Goal: Transaction & Acquisition: Obtain resource

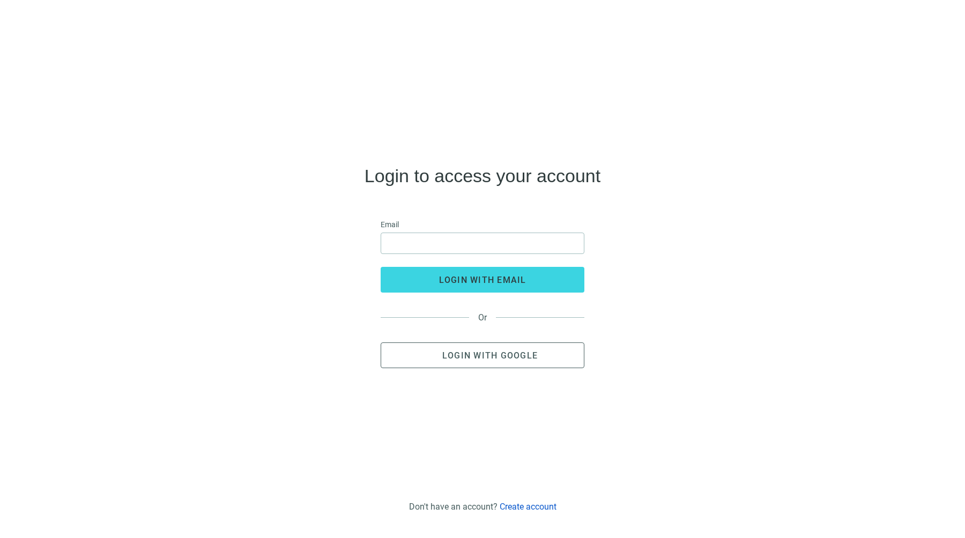
click at [513, 506] on link "Create account" at bounding box center [528, 507] width 57 height 10
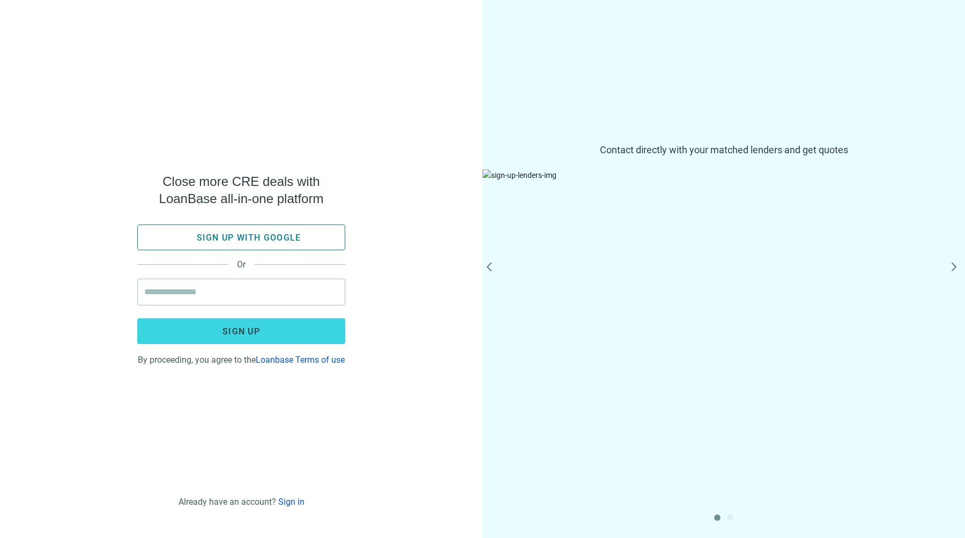
click at [269, 233] on span "Sign up with google" at bounding box center [249, 238] width 105 height 10
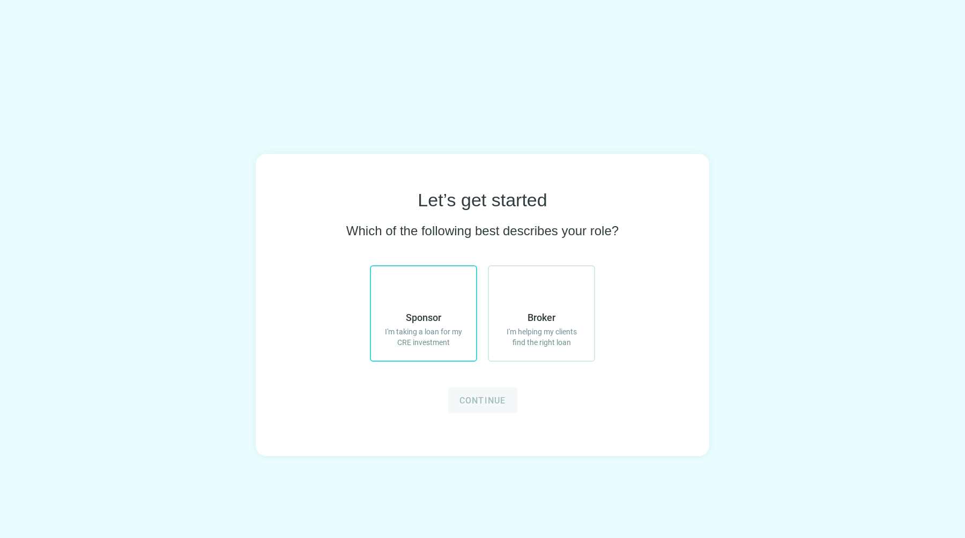
click at [468, 323] on label "Sponsor I'm taking a loan for my CRE investment" at bounding box center [423, 313] width 107 height 97
click at [507, 422] on div "Let’s get started Which of the following best describes your role? Sponsor I'm …" at bounding box center [483, 305] width 454 height 302
click at [507, 402] on button "Continue" at bounding box center [482, 401] width 69 height 26
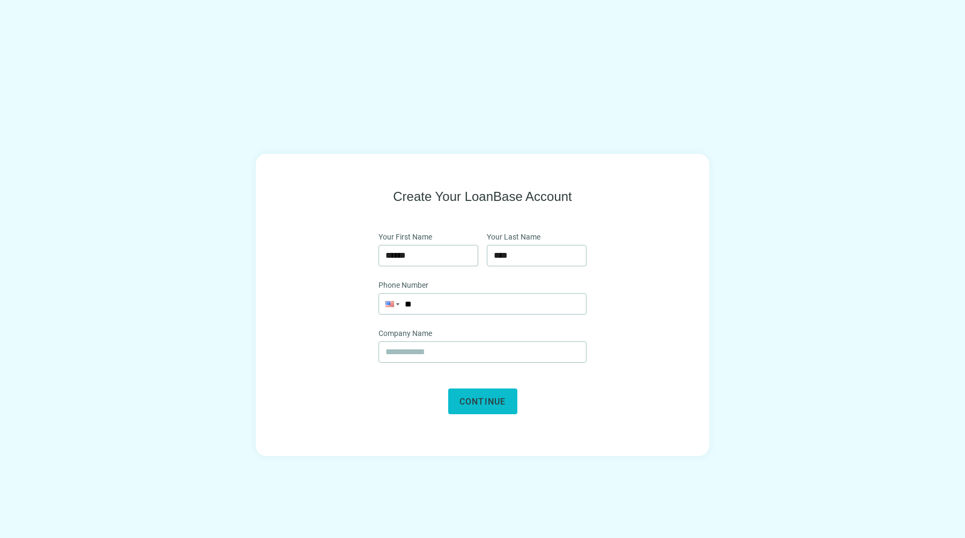
click at [498, 399] on span "Continue" at bounding box center [483, 402] width 47 height 10
type input "**********"
click at [457, 342] on span at bounding box center [483, 352] width 208 height 21
type input "*****"
click at [469, 398] on span "Continue" at bounding box center [483, 402] width 47 height 10
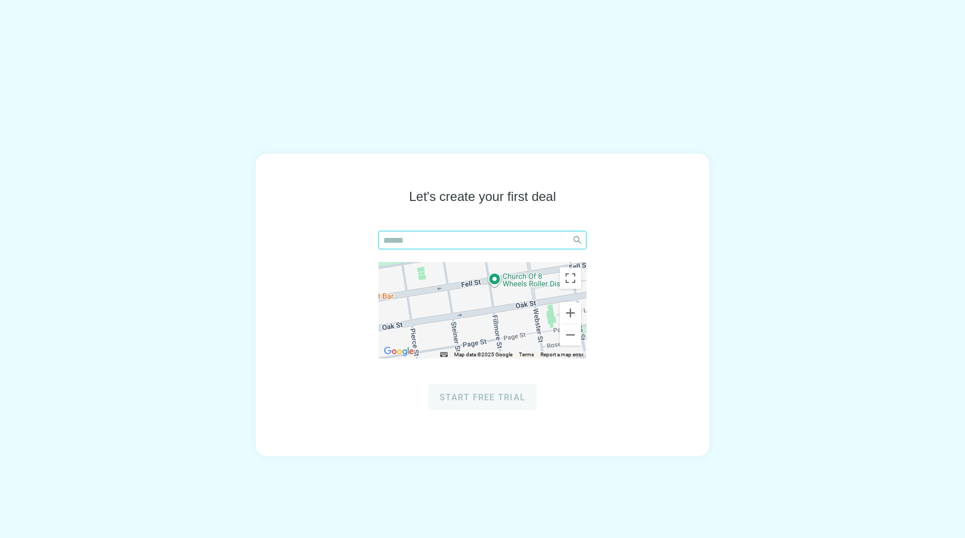
click at [455, 240] on input "search" at bounding box center [475, 240] width 184 height 17
type input "********"
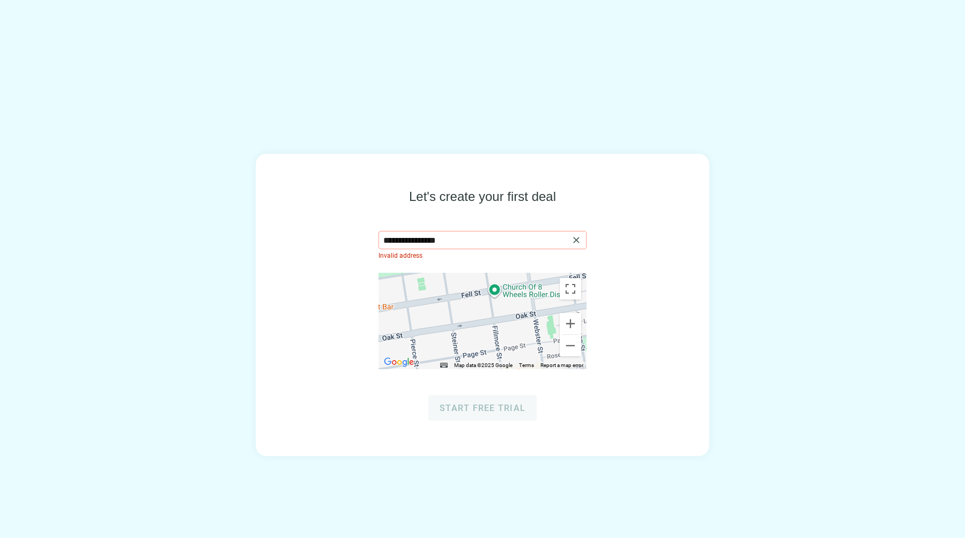
click at [387, 236] on input "**********" at bounding box center [476, 240] width 186 height 17
click at [399, 240] on input "**********" at bounding box center [476, 240] width 186 height 17
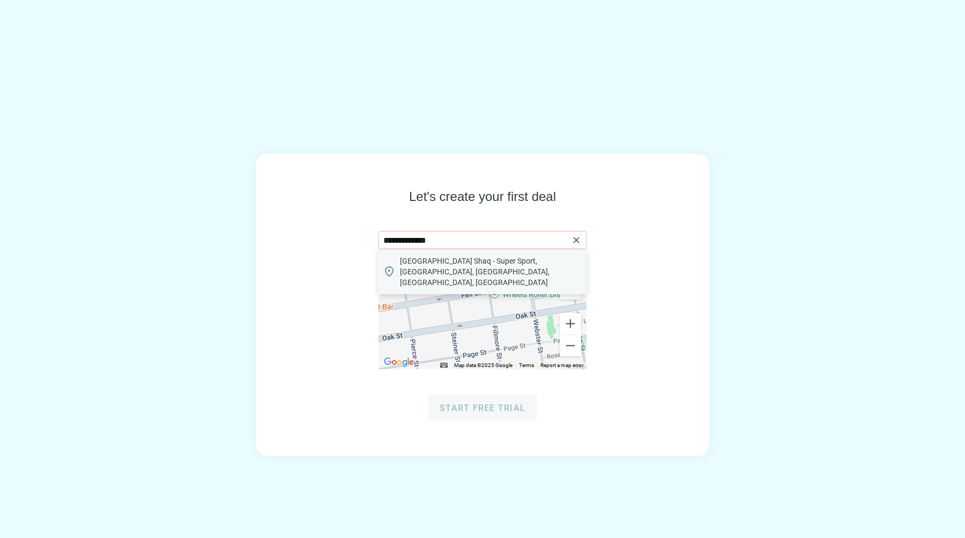
click at [449, 258] on span "Boynton Beach Shaq - Super Sport, North Congress Avenue, Boynton Beach, FL, USA" at bounding box center [491, 272] width 182 height 32
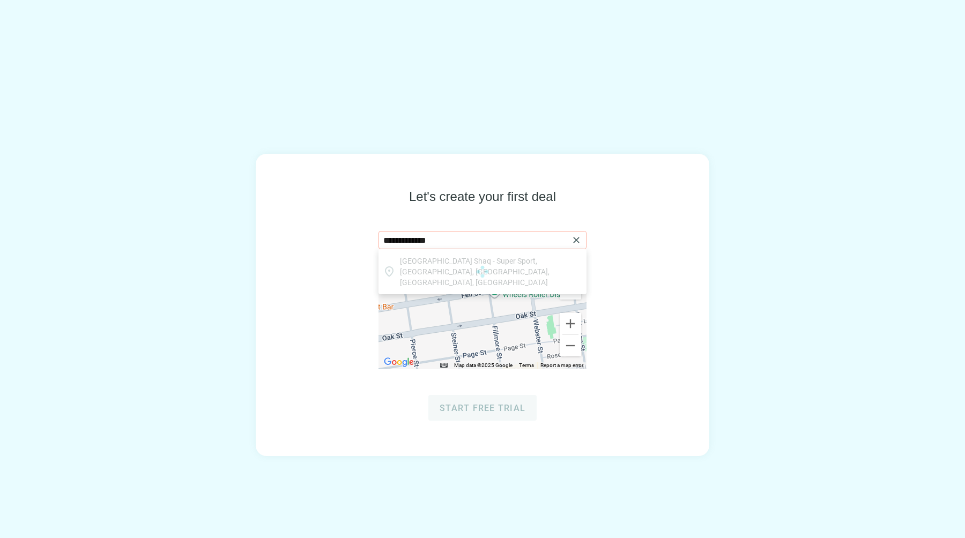
type input "**********"
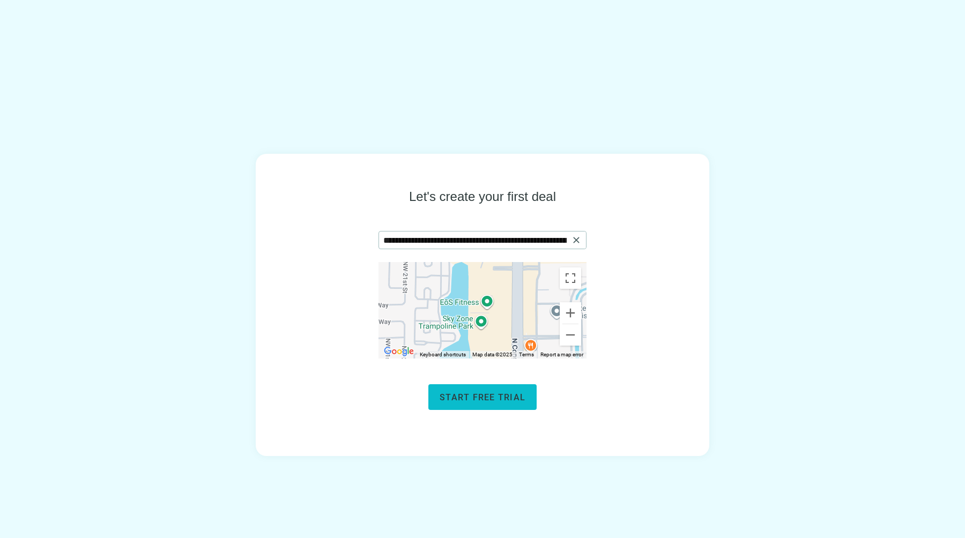
click at [501, 403] on button "Start free trial" at bounding box center [483, 398] width 108 height 26
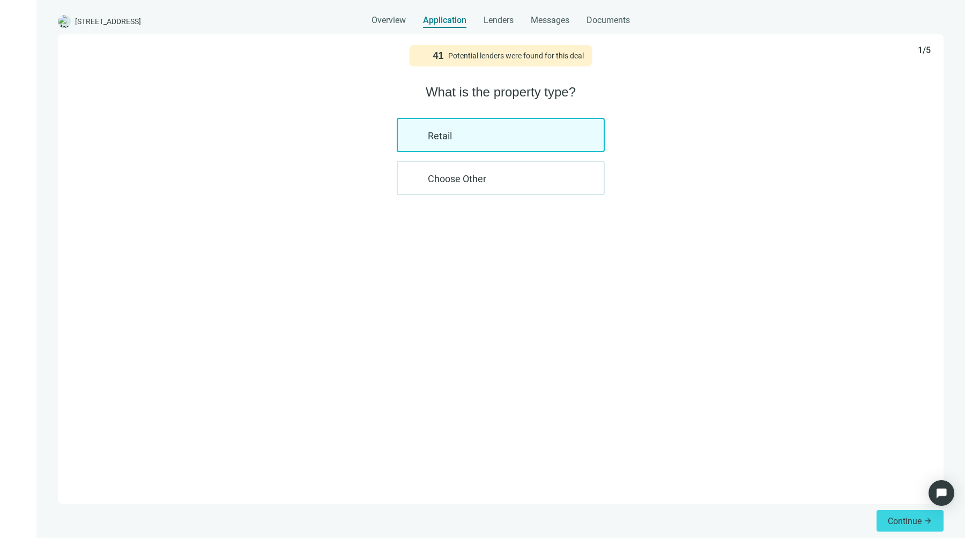
click at [15, 19] on icon at bounding box center [18, 21] width 13 height 13
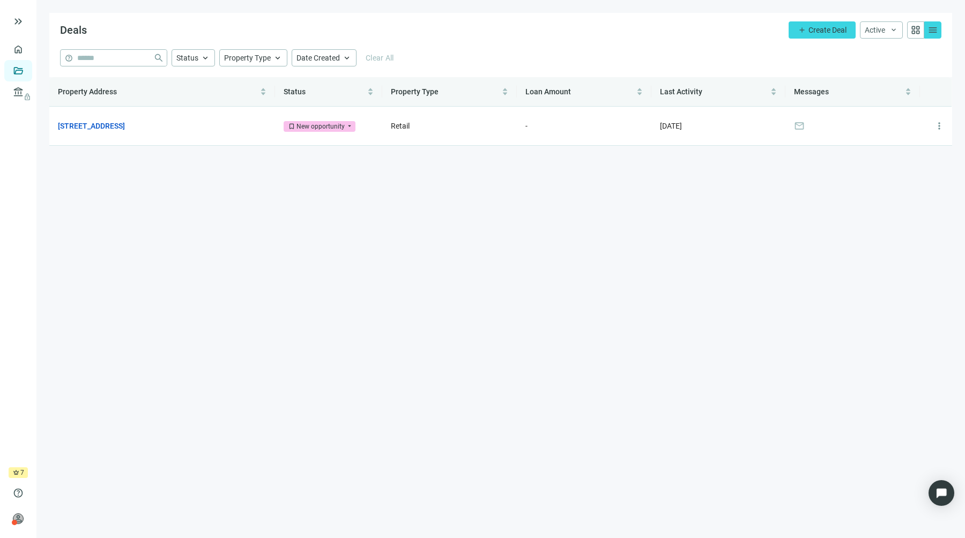
click at [8, 20] on div "keyboard_double_arrow_right" at bounding box center [18, 21] width 36 height 34
click at [14, 21] on span "keyboard_double_arrow_right" at bounding box center [18, 21] width 13 height 13
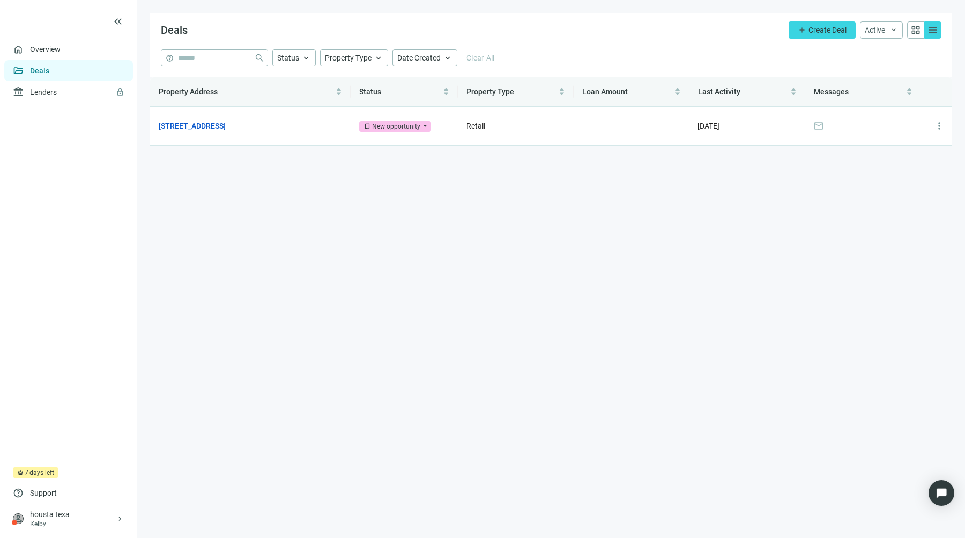
click at [40, 474] on span "days left" at bounding box center [41, 473] width 25 height 11
click at [942, 123] on span "more_vert" at bounding box center [939, 126] width 11 height 11
click at [755, 123] on td "10.06.2025" at bounding box center [747, 126] width 116 height 39
click at [226, 124] on link "N Congress Ave, Boynton Beach, FL 33426" at bounding box center [192, 126] width 67 height 12
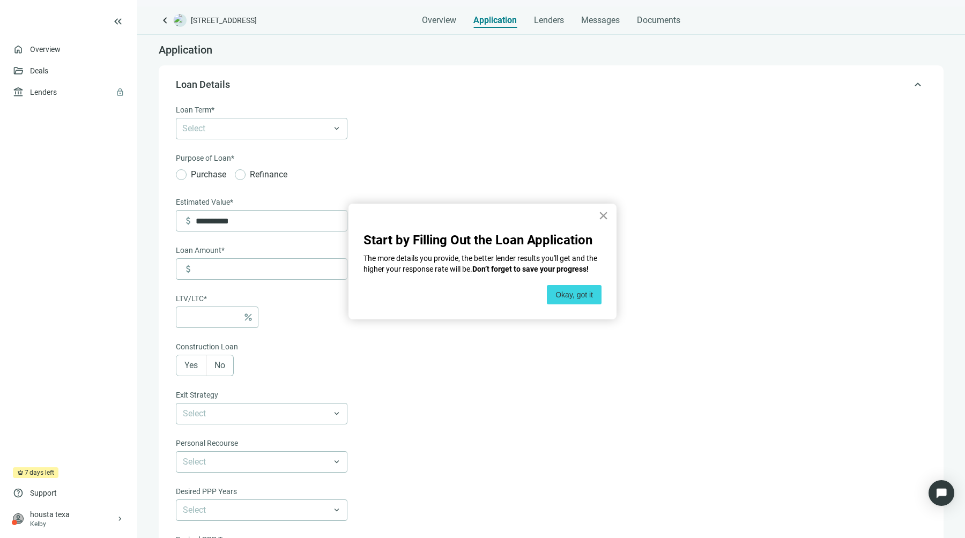
click at [605, 216] on button "×" at bounding box center [604, 215] width 10 height 17
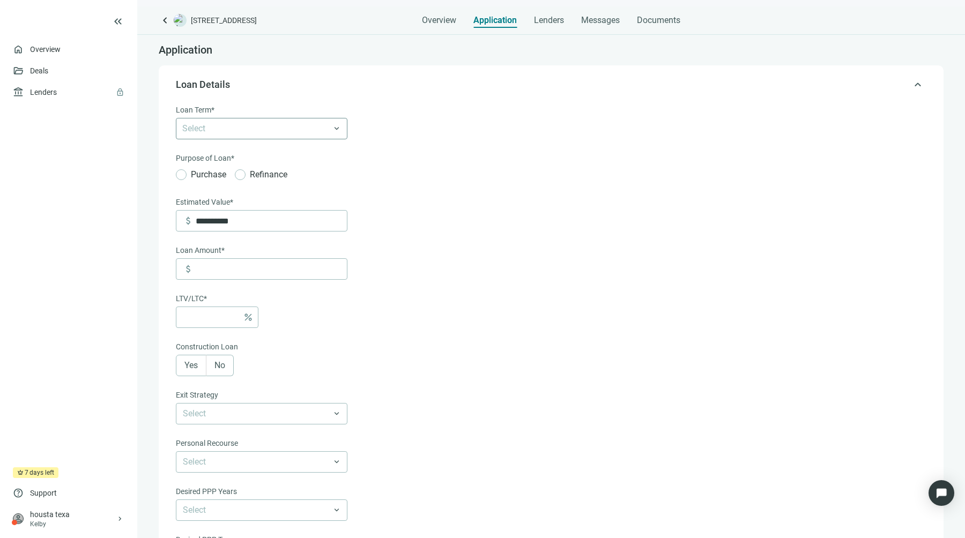
click at [245, 127] on div at bounding box center [256, 128] width 156 height 15
click at [257, 20] on span "N Congress Ave, Boynton Beach, FL 33426" at bounding box center [224, 20] width 66 height 11
click at [433, 18] on span "Overview" at bounding box center [439, 20] width 34 height 11
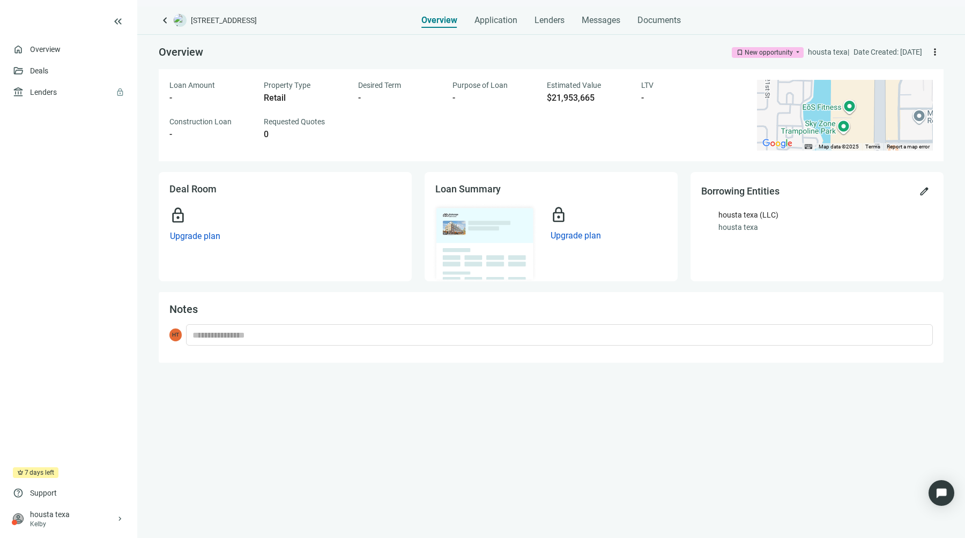
click at [939, 50] on span "more_vert" at bounding box center [935, 52] width 11 height 11
click at [933, 50] on span "more_vert" at bounding box center [935, 52] width 11 height 11
click at [506, 22] on span "Application" at bounding box center [496, 20] width 43 height 11
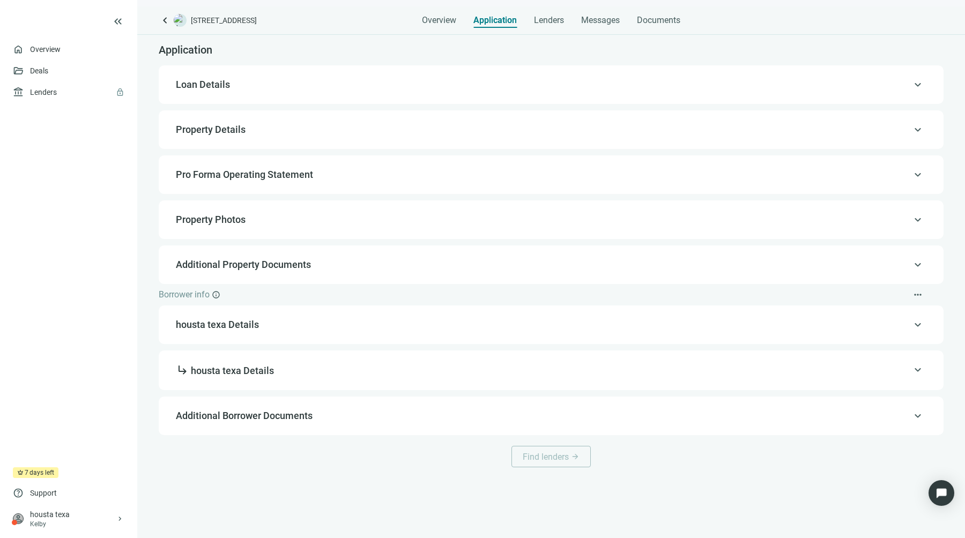
click at [308, 88] on span "Loan Details" at bounding box center [550, 84] width 749 height 13
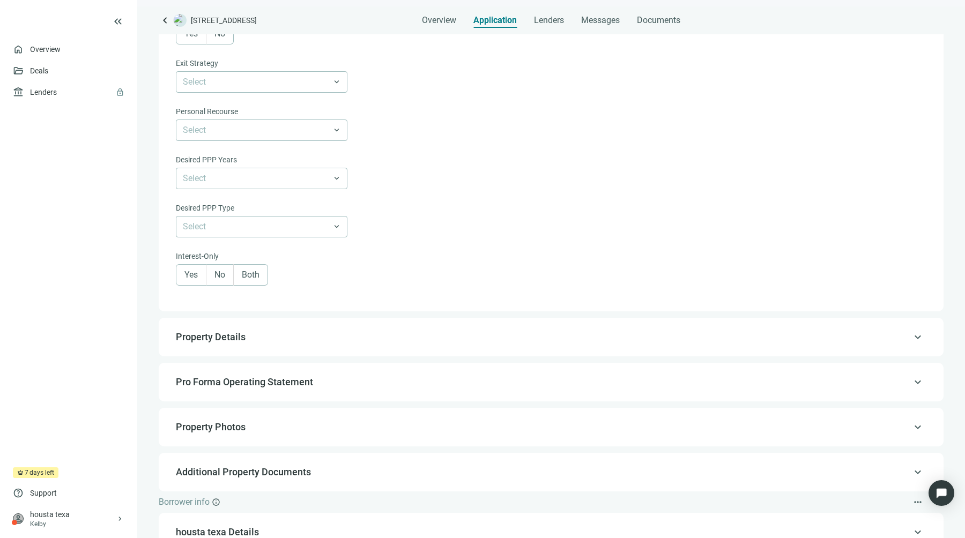
click at [254, 329] on div "keyboard_arrow_up Property Details" at bounding box center [551, 337] width 764 height 26
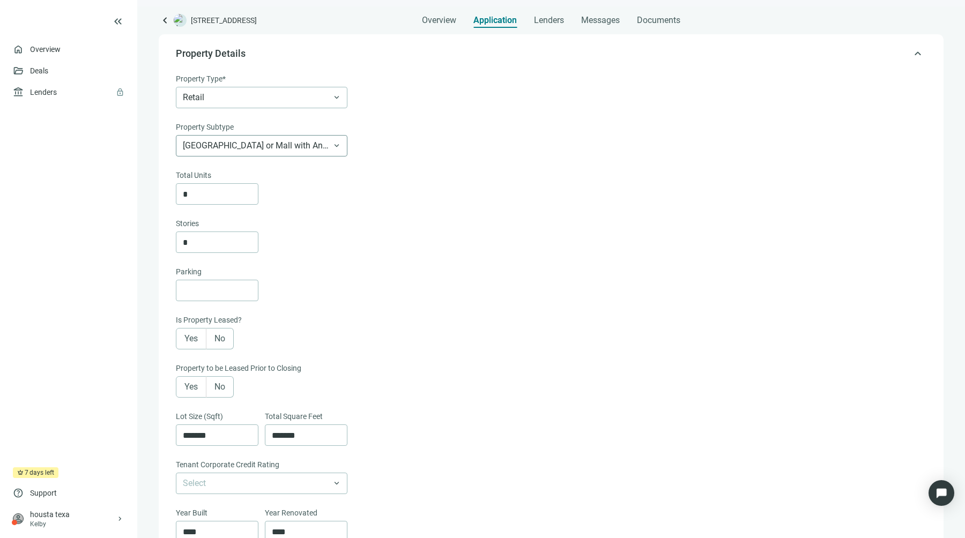
click at [251, 148] on span "Regional Shopping Center or Mall with Anchor store" at bounding box center [262, 146] width 158 height 20
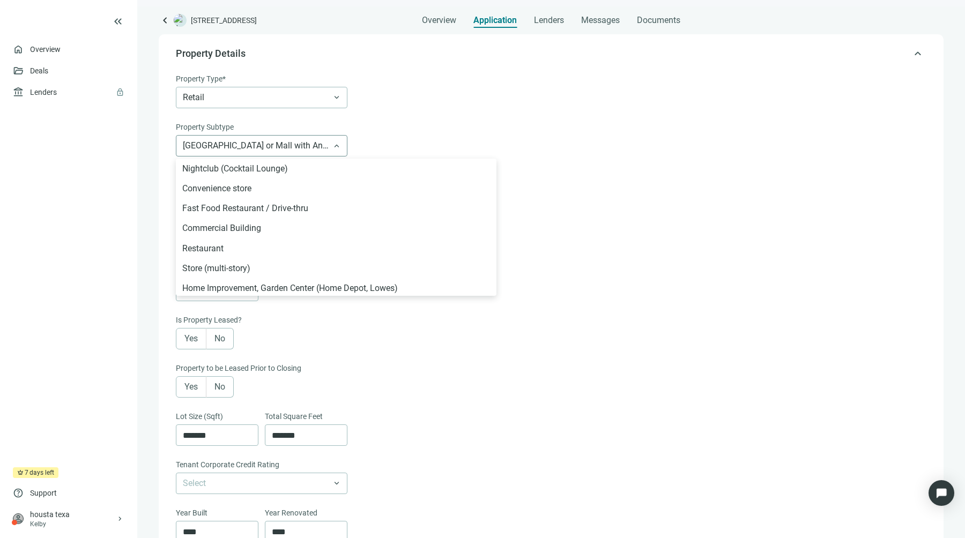
scroll to position [279, 0]
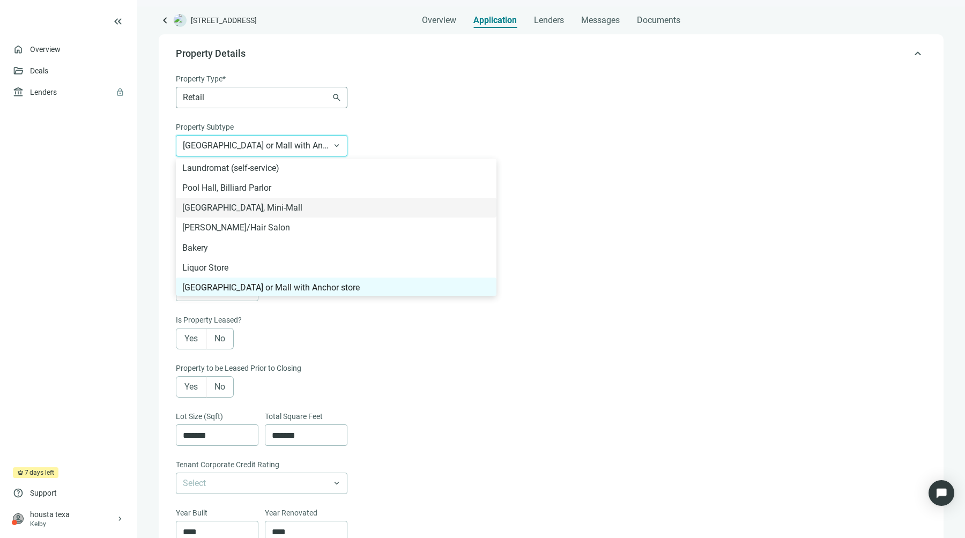
click at [278, 106] on span "Retail" at bounding box center [262, 97] width 158 height 20
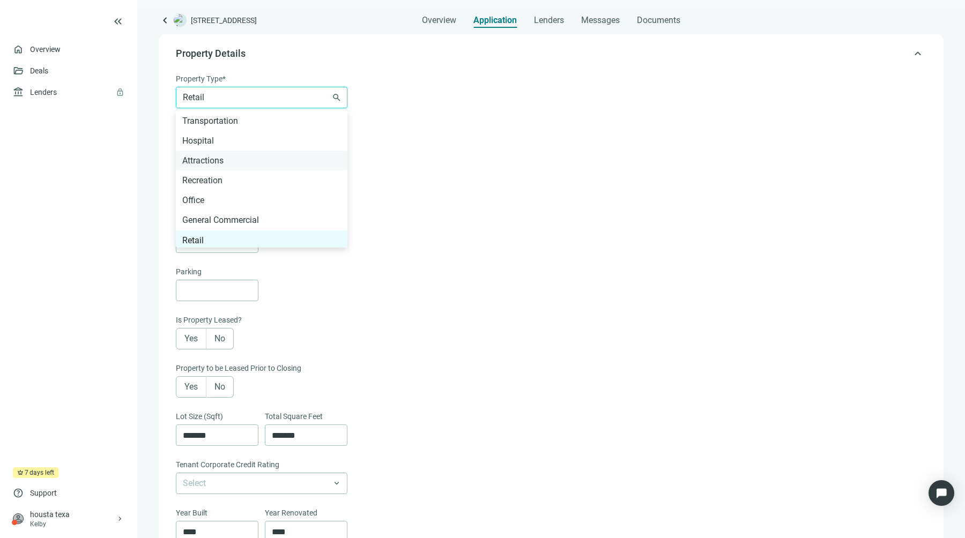
click at [250, 156] on div "Attractions" at bounding box center [261, 160] width 159 height 13
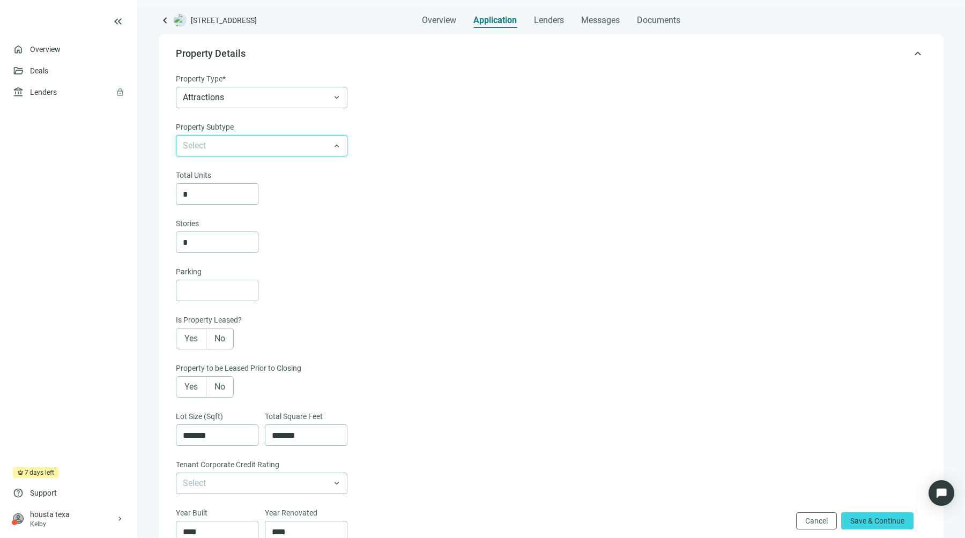
click at [252, 151] on input "search" at bounding box center [257, 146] width 148 height 20
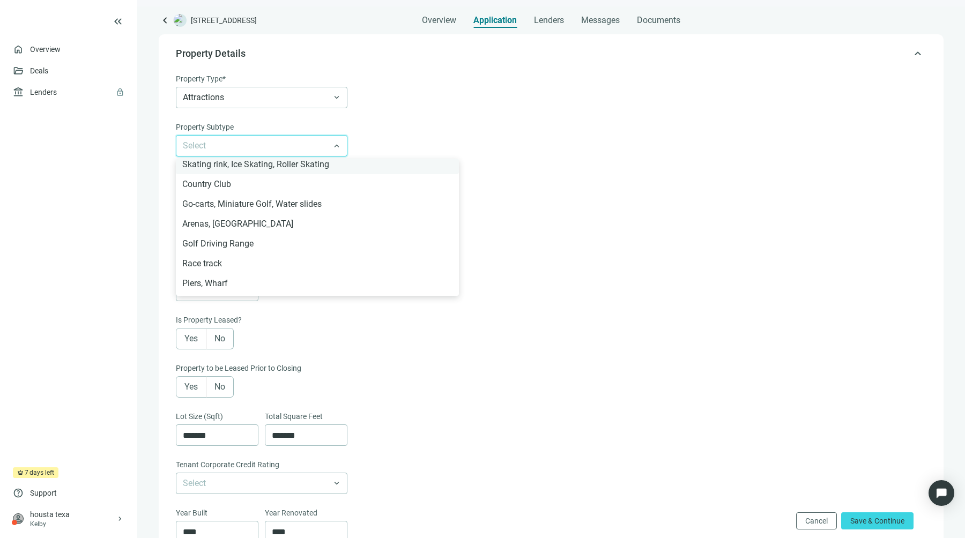
scroll to position [364, 0]
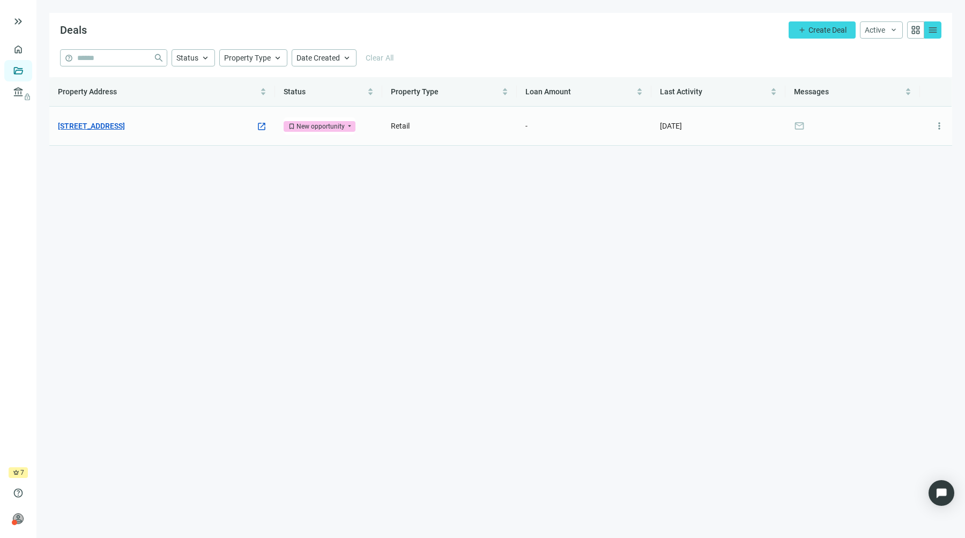
click at [123, 125] on link "[STREET_ADDRESS]" at bounding box center [91, 126] width 67 height 12
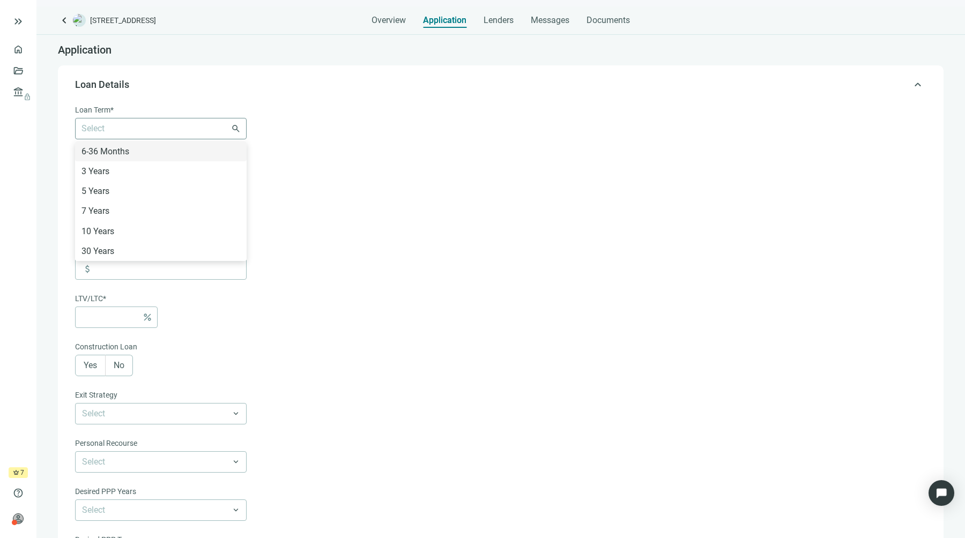
click at [213, 128] on div at bounding box center [155, 128] width 156 height 15
click at [198, 173] on div "3 Years" at bounding box center [161, 171] width 159 height 13
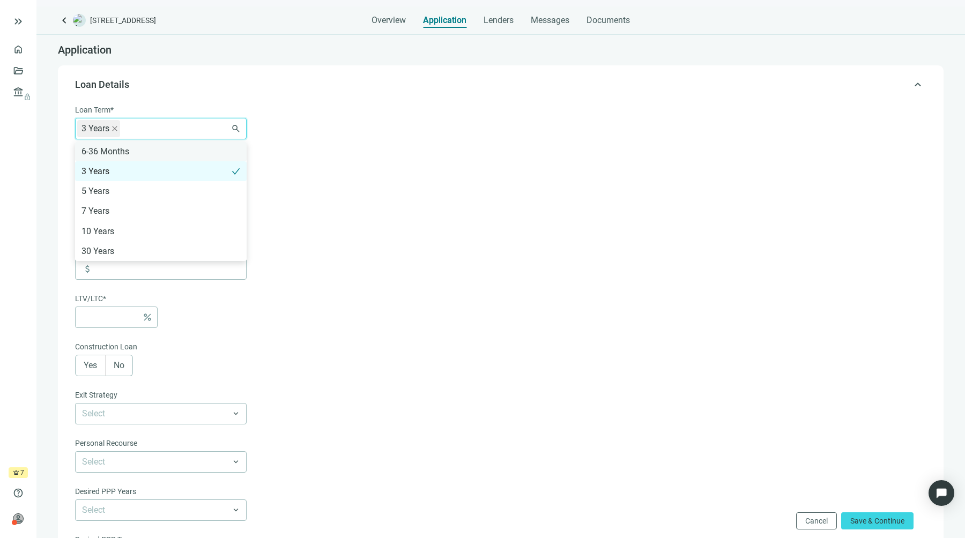
click at [178, 144] on div "6-36 Months" at bounding box center [161, 152] width 172 height 20
click at [338, 159] on form "**********" at bounding box center [500, 376] width 850 height 544
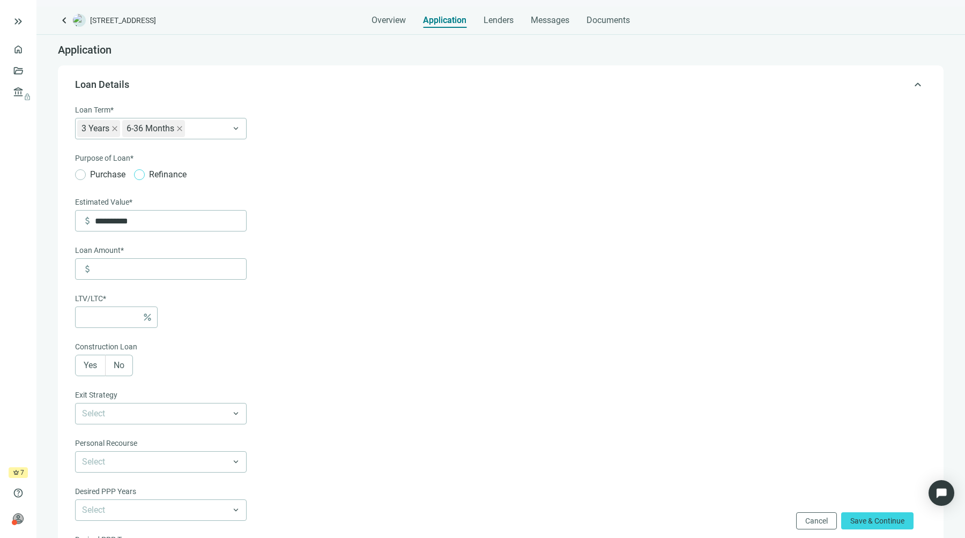
click at [147, 176] on span "Refinance" at bounding box center [168, 174] width 46 height 13
click at [146, 219] on input "**********" at bounding box center [170, 221] width 151 height 20
type input "**********"
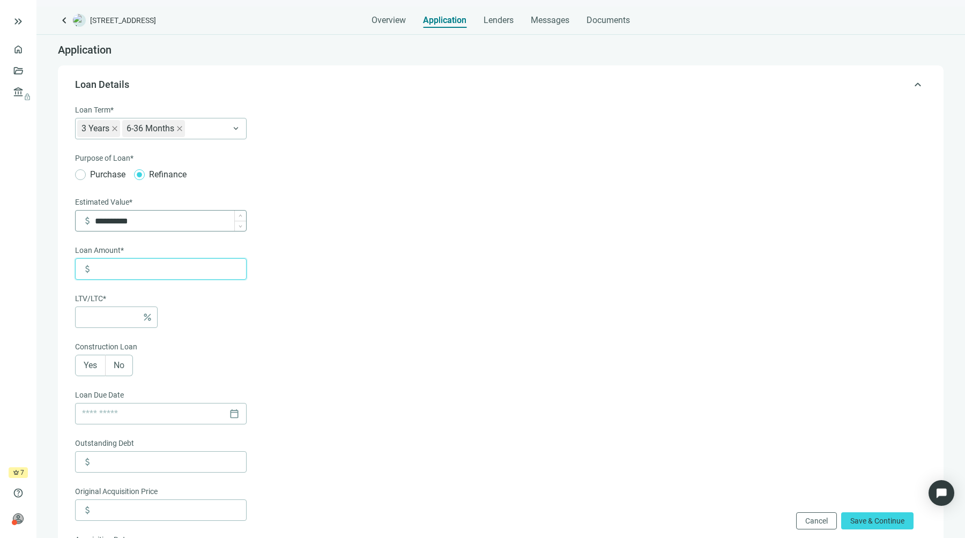
type input "*"
type input "******"
type input "***"
type input "*******"
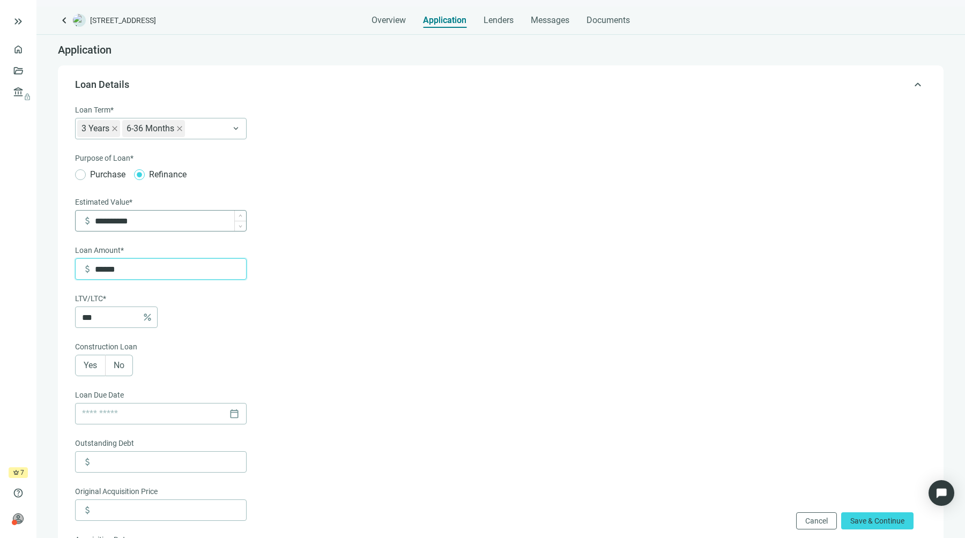
type input "***"
type input "*********"
type input "*"
type input "**********"
type input "**"
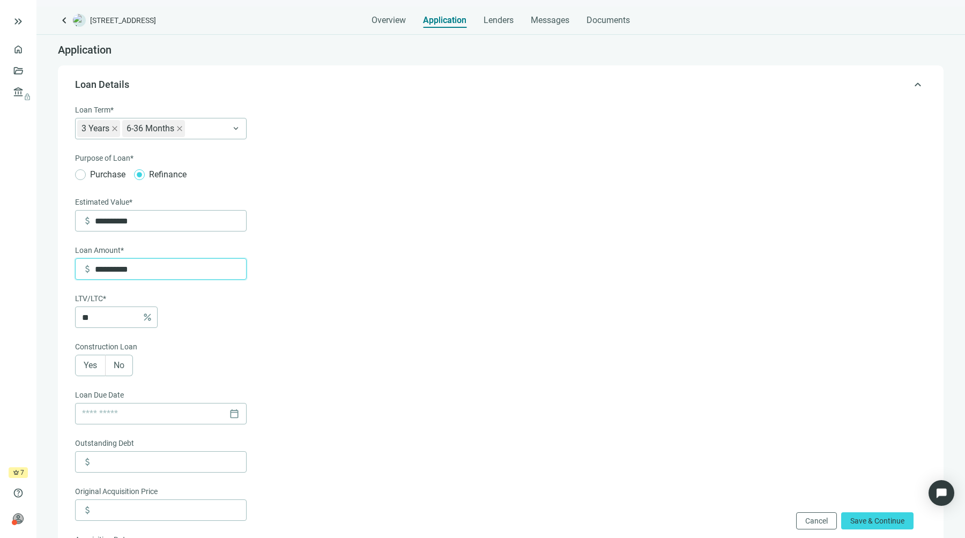
type input "**********"
click at [238, 292] on div "**********" at bounding box center [161, 240] width 172 height 272
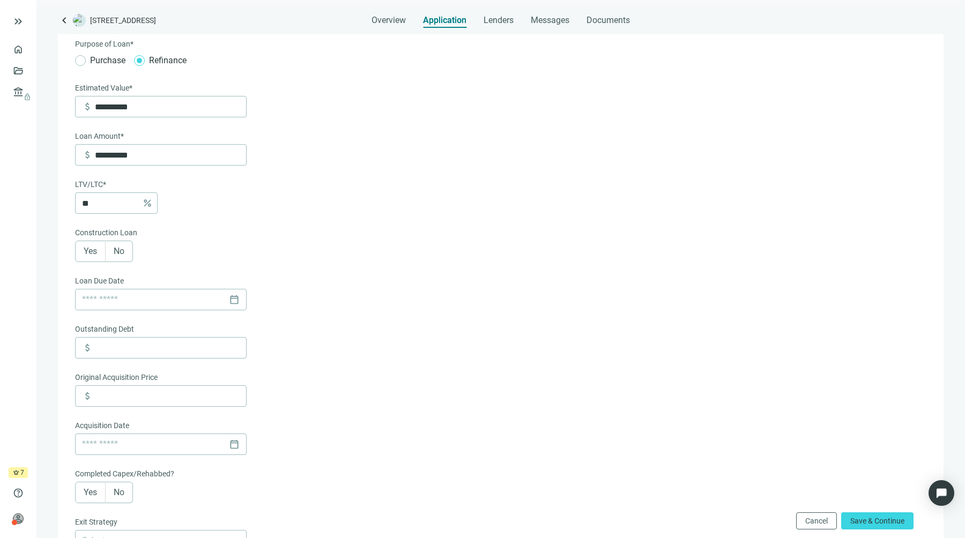
scroll to position [142, 0]
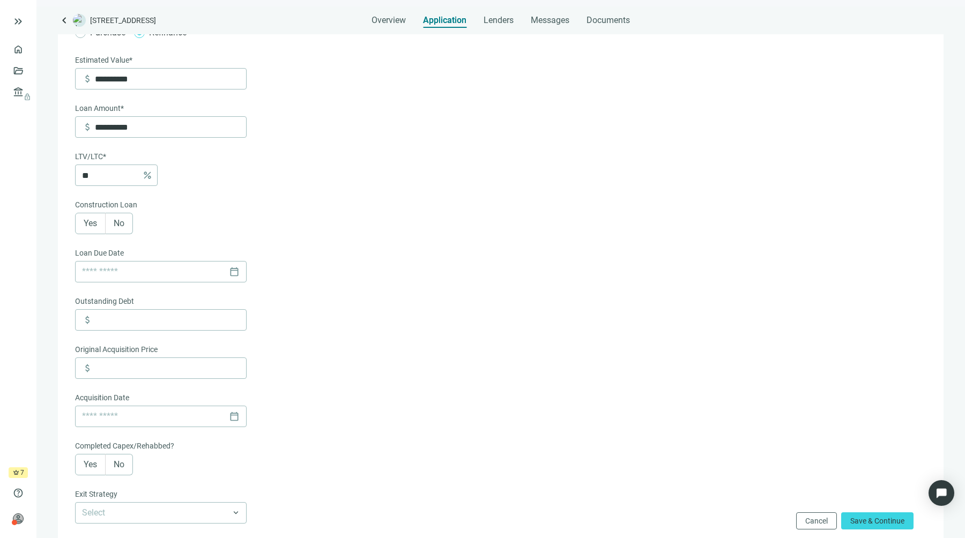
click at [127, 234] on label "No" at bounding box center [119, 223] width 27 height 21
click at [161, 267] on input at bounding box center [153, 272] width 143 height 20
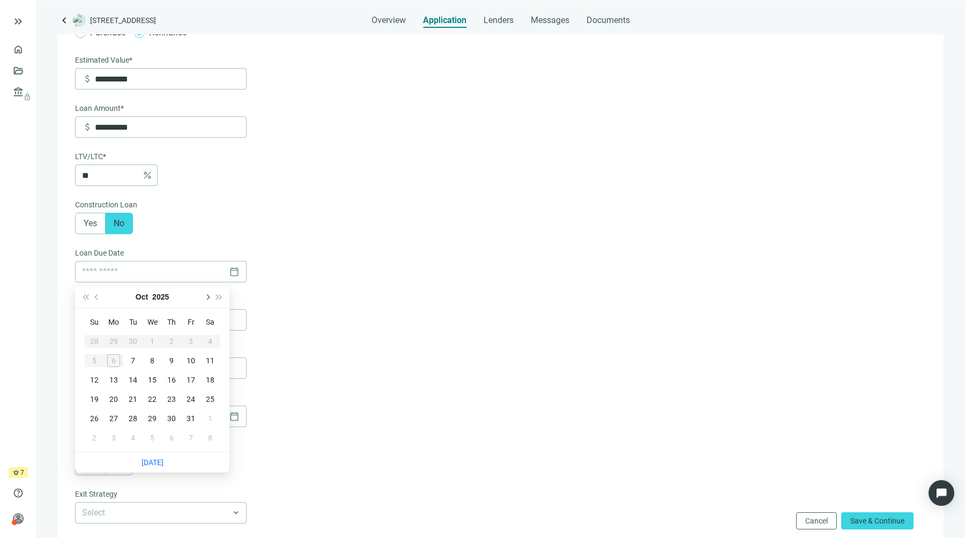
click at [206, 301] on button "Next month (PageDown)" at bounding box center [207, 296] width 12 height 21
type input "**********"
click at [93, 437] on div "30" at bounding box center [94, 438] width 13 height 13
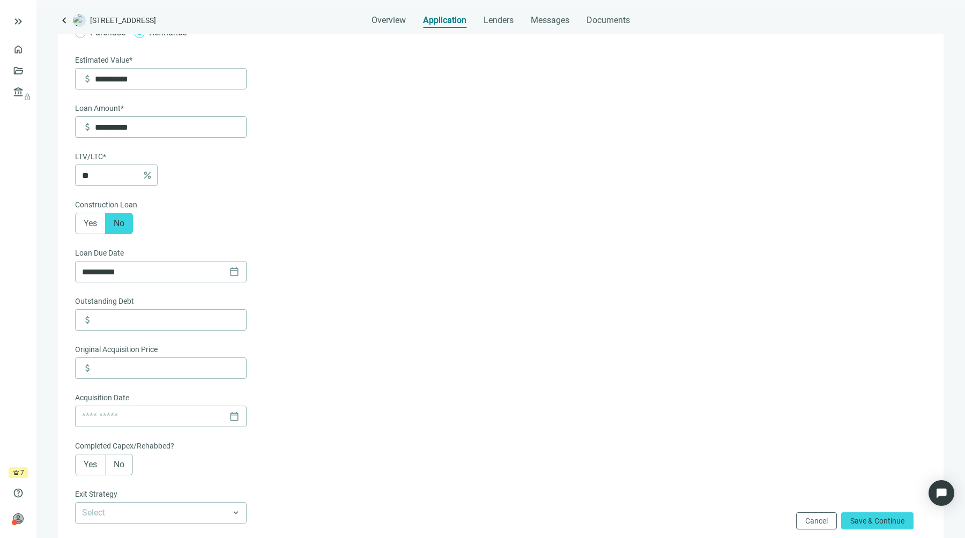
click at [350, 319] on form "**********" at bounding box center [500, 354] width 850 height 785
click at [181, 317] on input at bounding box center [170, 320] width 151 height 20
type input "**********"
click at [164, 358] on div "Original Acquisition Price" at bounding box center [161, 351] width 172 height 14
click at [160, 365] on input at bounding box center [170, 368] width 151 height 20
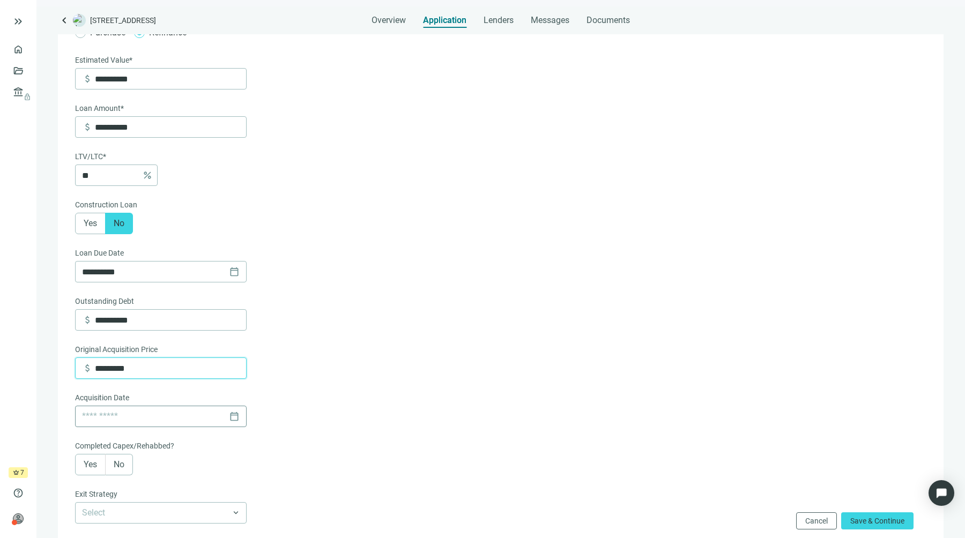
click at [230, 417] on div "calendar_today" at bounding box center [161, 417] width 158 height 20
type input "*********"
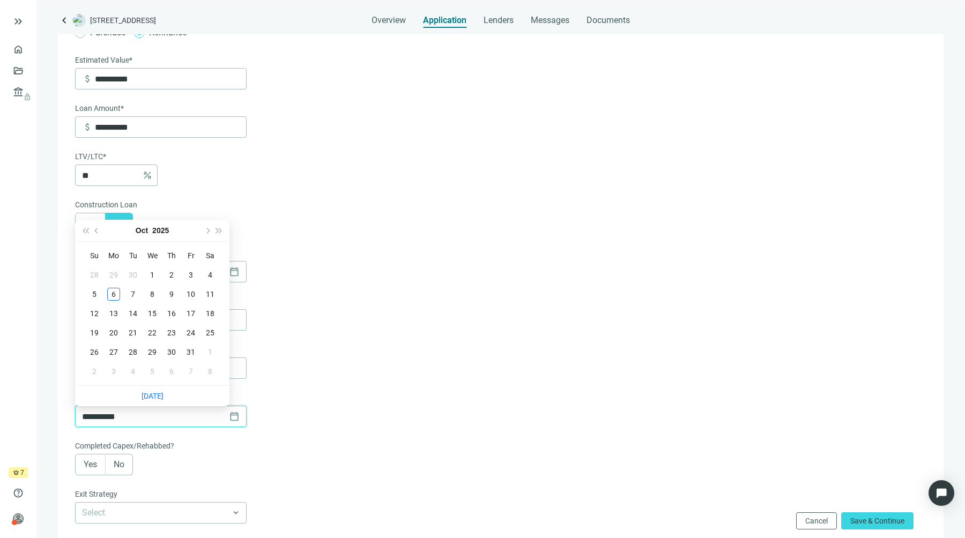
type input "**********"
click at [164, 228] on button "2025" at bounding box center [160, 230] width 17 height 21
click at [113, 318] on div "2022" at bounding box center [103, 318] width 32 height 13
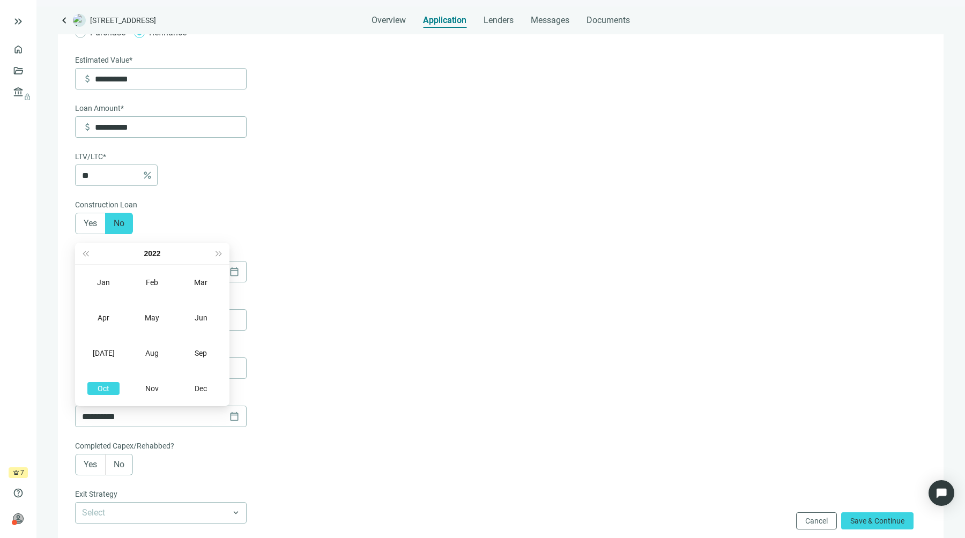
click at [105, 392] on div "Oct" at bounding box center [103, 388] width 32 height 13
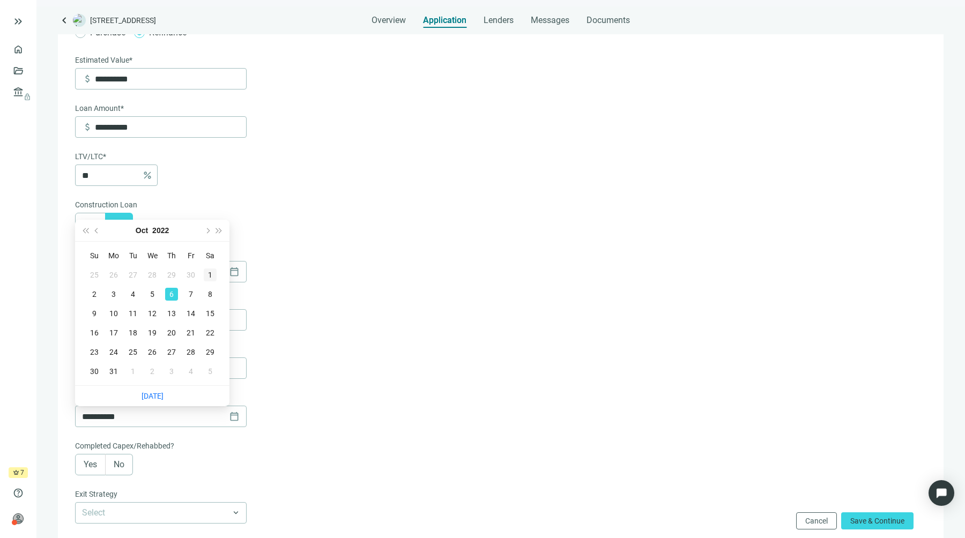
type input "**********"
click at [215, 280] on div "1" at bounding box center [210, 275] width 13 height 13
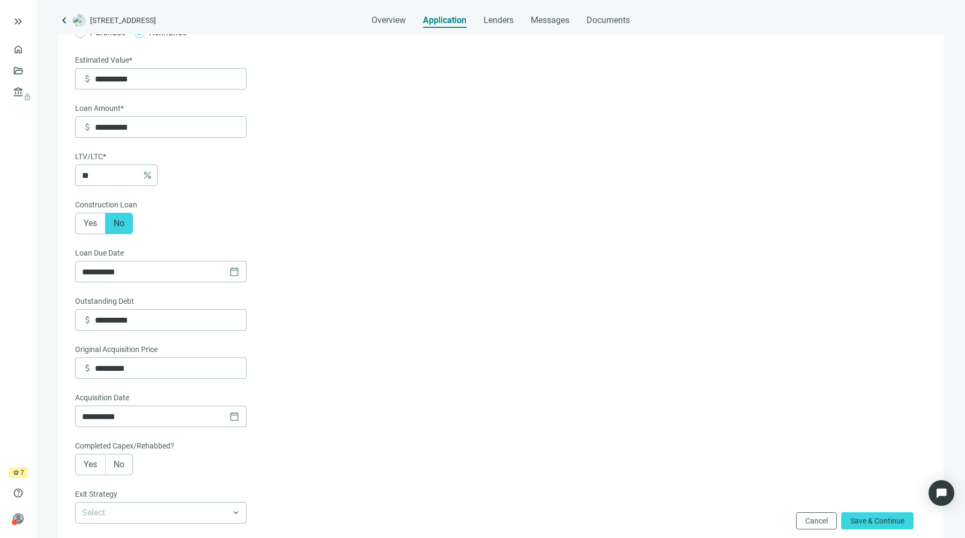
click at [319, 359] on form "**********" at bounding box center [500, 354] width 850 height 785
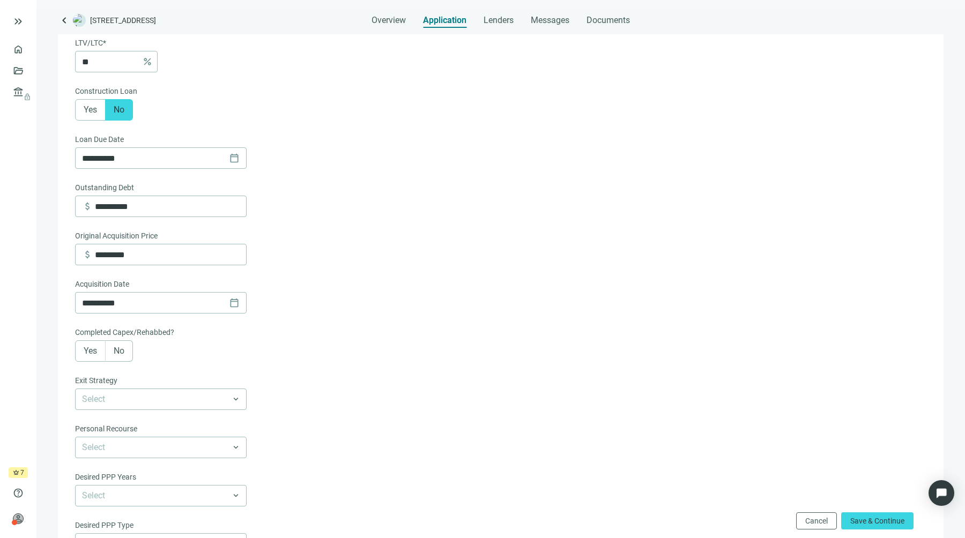
scroll to position [276, 0]
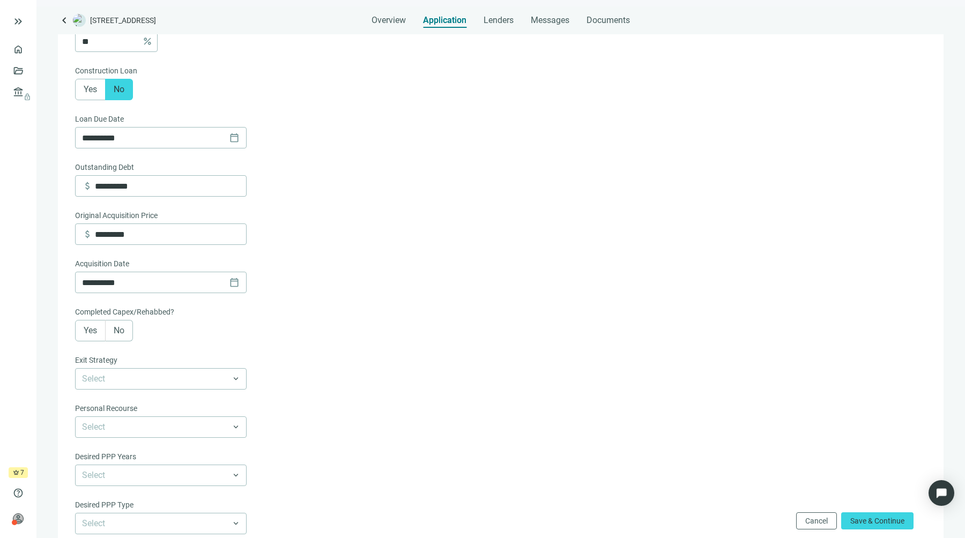
click at [94, 336] on span "Yes" at bounding box center [90, 331] width 13 height 10
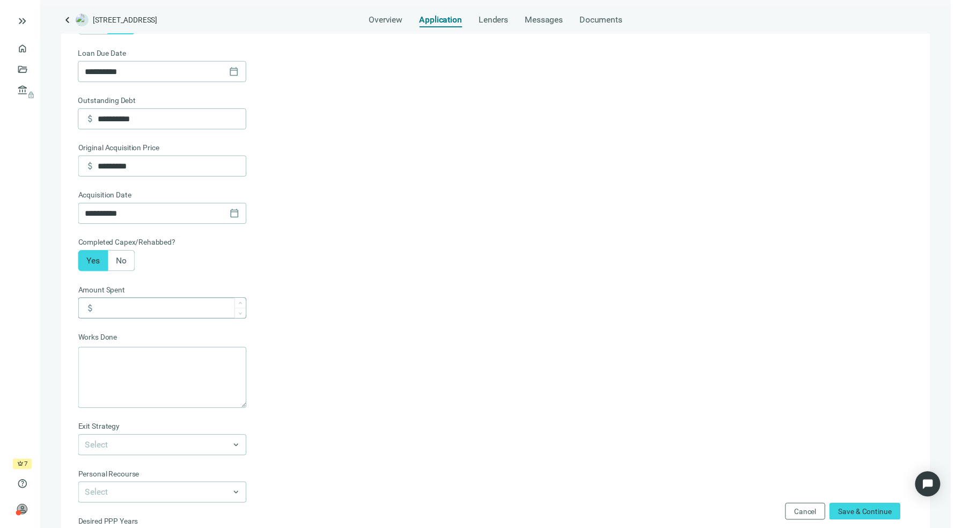
scroll to position [378, 0]
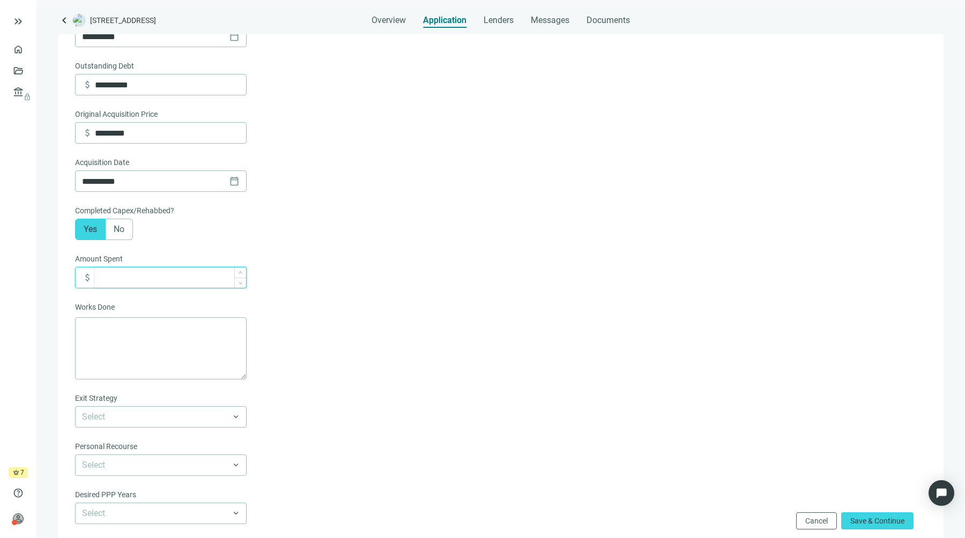
click at [134, 280] on input at bounding box center [170, 278] width 151 height 20
type input "*********"
click at [134, 346] on textarea at bounding box center [161, 348] width 172 height 62
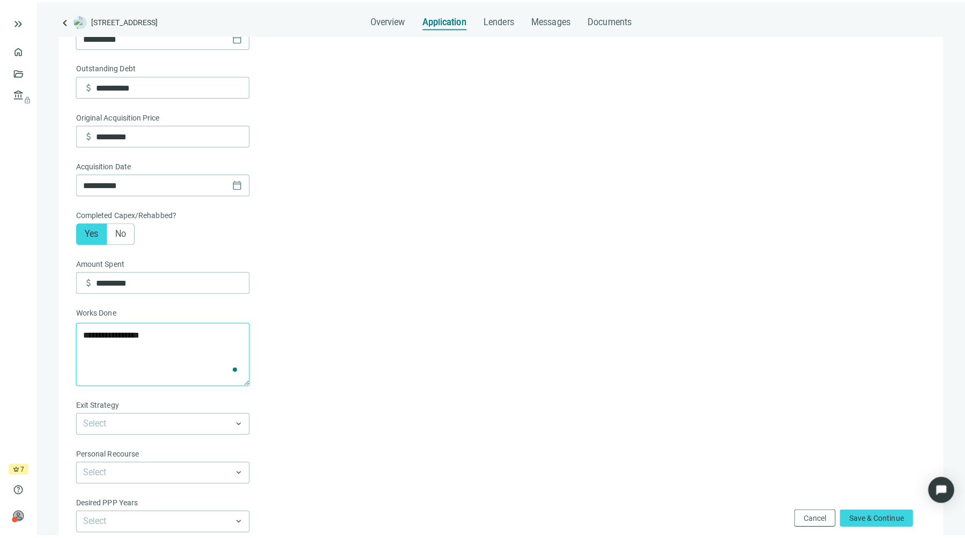
scroll to position [0, 0]
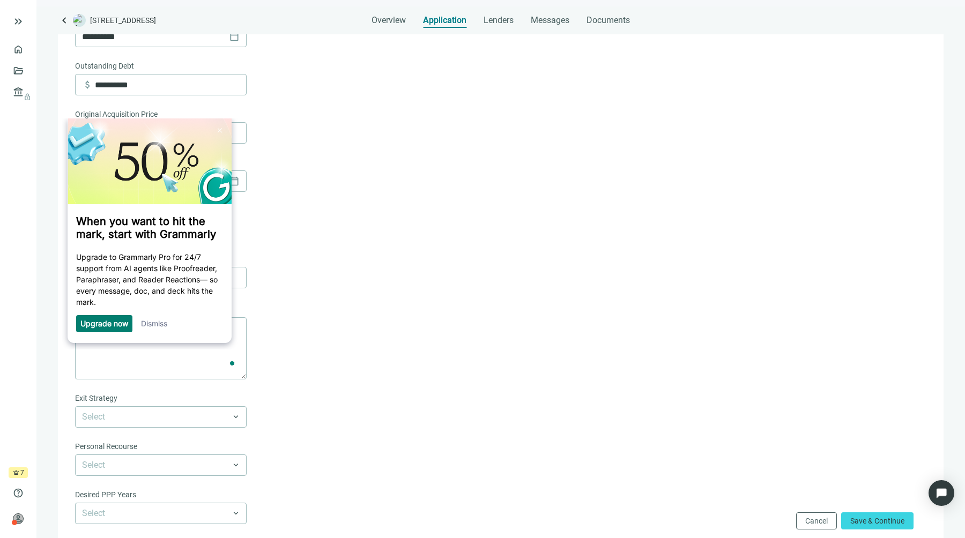
click at [162, 328] on link "Dismiss" at bounding box center [154, 323] width 26 height 9
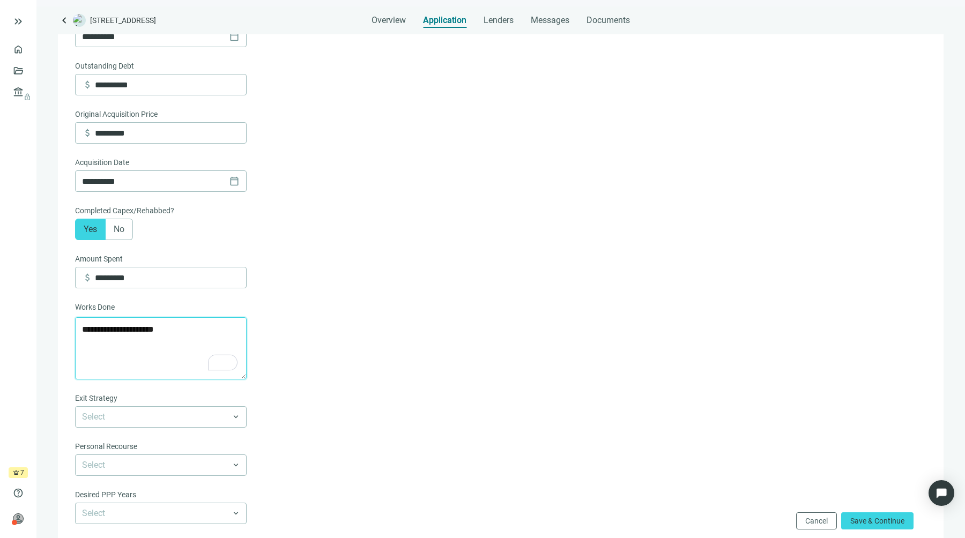
click at [204, 336] on textarea "**********" at bounding box center [161, 348] width 172 height 62
type textarea "**********"
click at [386, 394] on form "**********" at bounding box center [500, 188] width 850 height 925
click at [157, 404] on div "Exit Strategy" at bounding box center [161, 400] width 172 height 14
click at [145, 418] on input "search" at bounding box center [156, 417] width 148 height 20
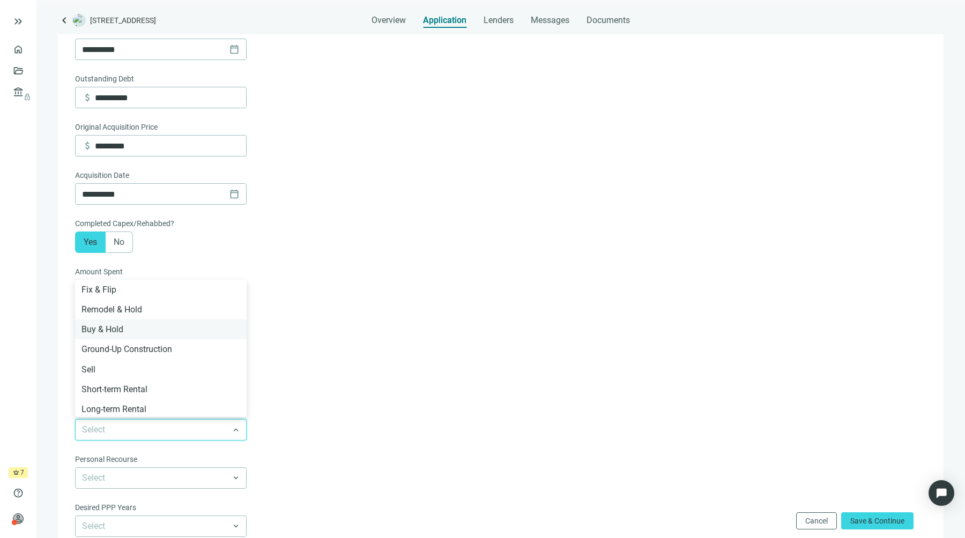
click at [150, 327] on div "Buy & Hold" at bounding box center [161, 329] width 159 height 13
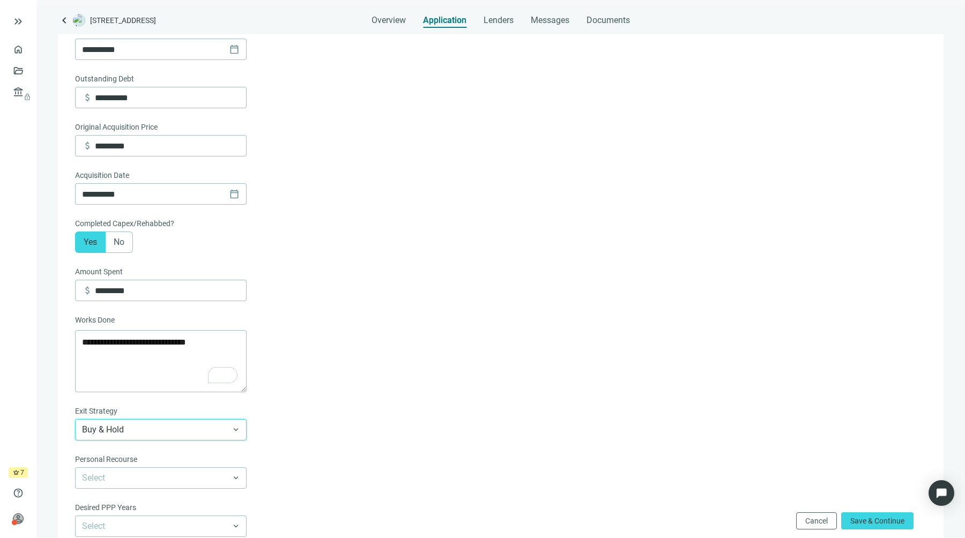
click at [343, 358] on form "**********" at bounding box center [500, 201] width 850 height 925
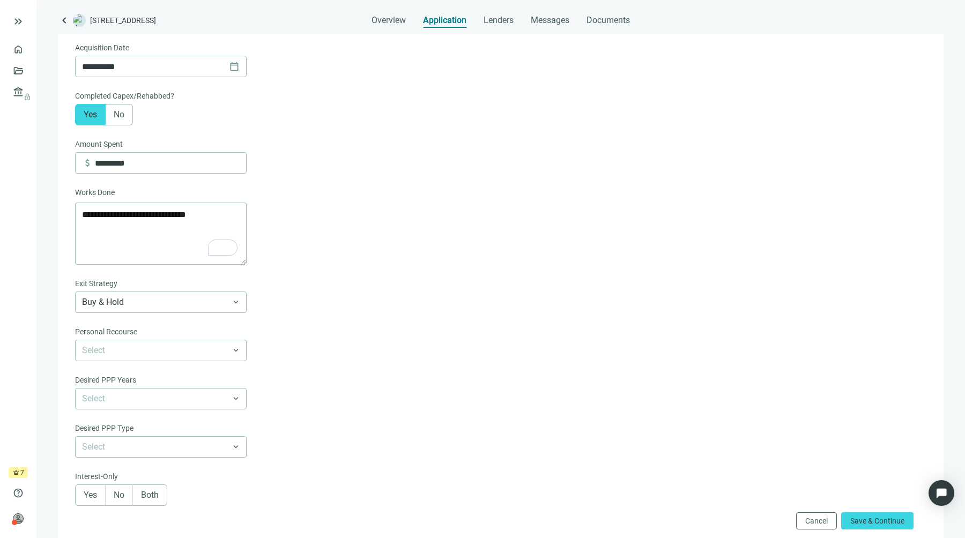
scroll to position [493, 0]
click at [201, 339] on div "Personal Recourse" at bounding box center [161, 332] width 172 height 14
click at [194, 351] on input "search" at bounding box center [156, 349] width 148 height 20
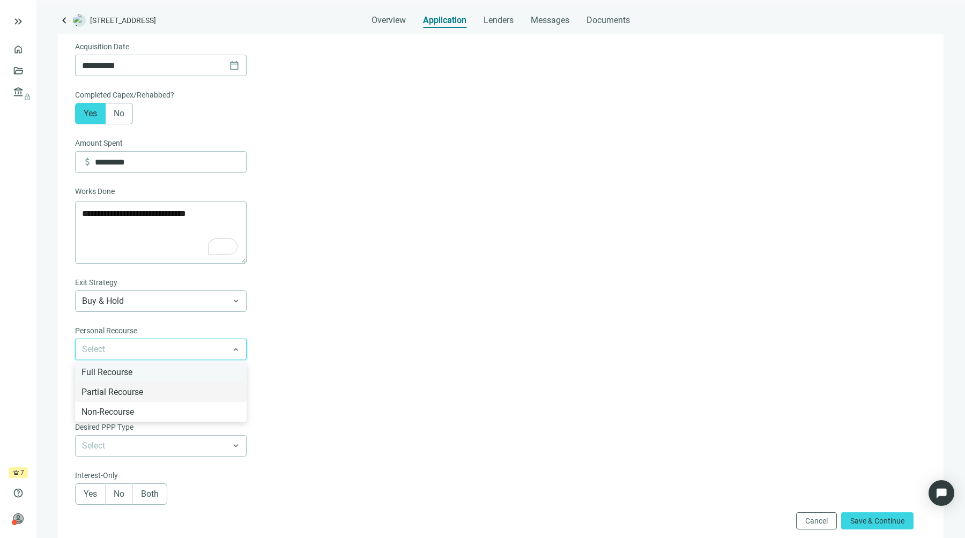
click at [167, 379] on div "Full Recourse" at bounding box center [161, 372] width 159 height 13
click at [161, 392] on input "search" at bounding box center [156, 398] width 148 height 20
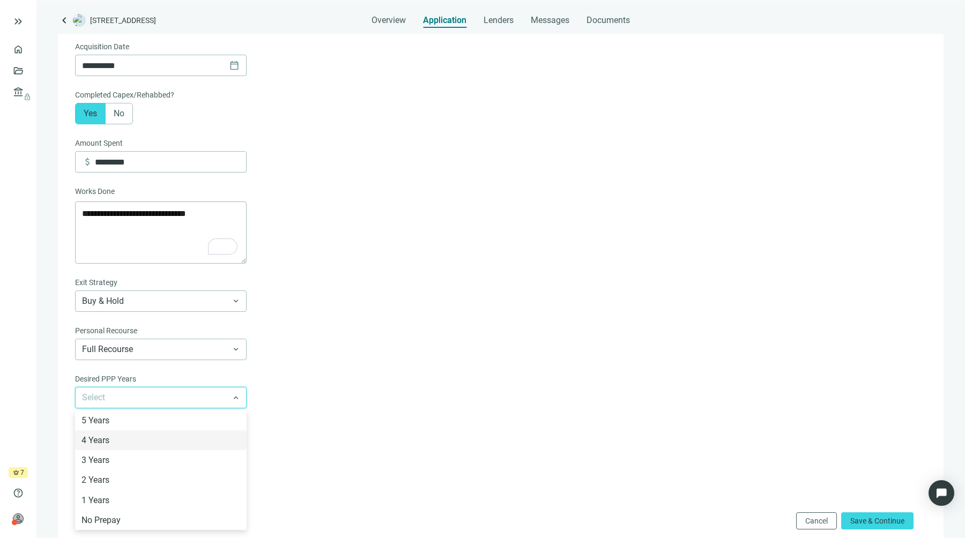
click at [284, 436] on form "**********" at bounding box center [500, 73] width 850 height 925
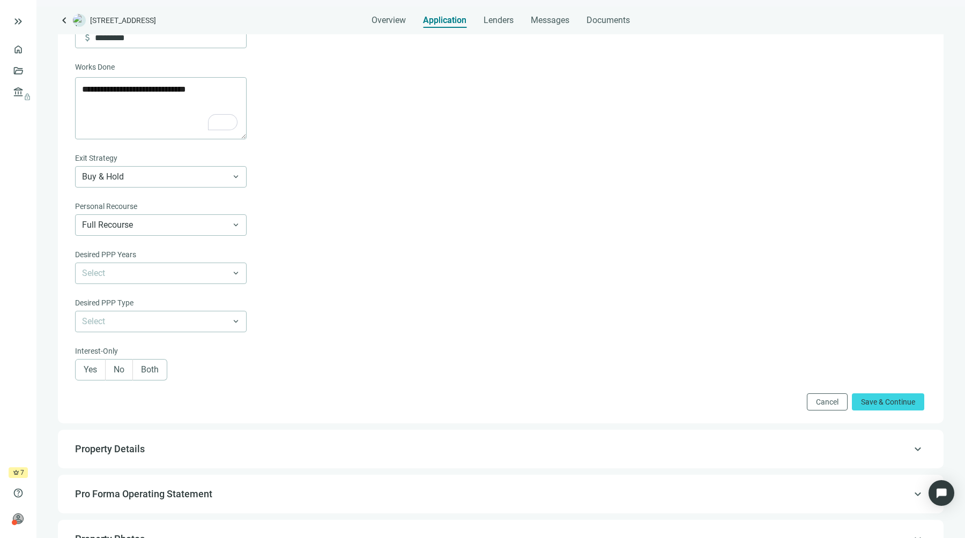
scroll to position [630, 0]
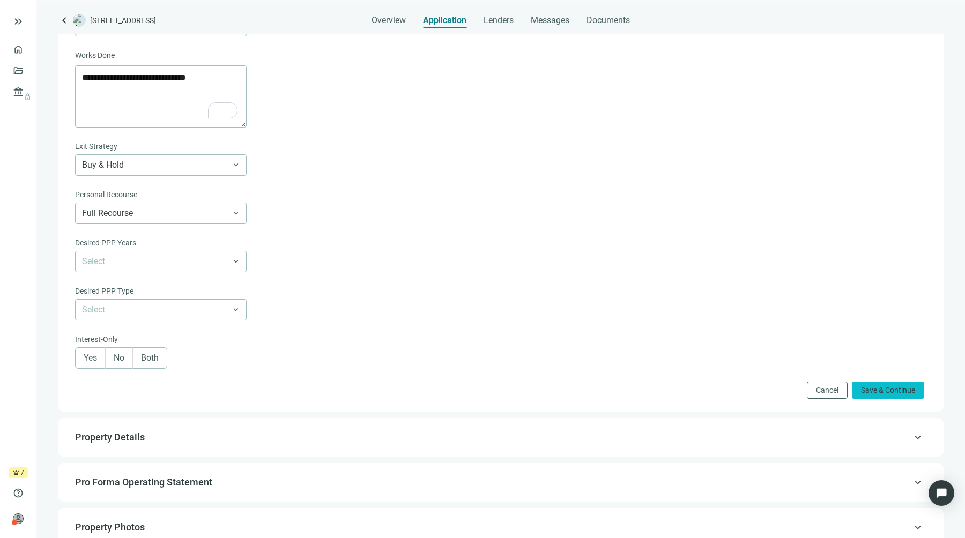
click at [880, 395] on span "Save & Continue" at bounding box center [888, 390] width 54 height 9
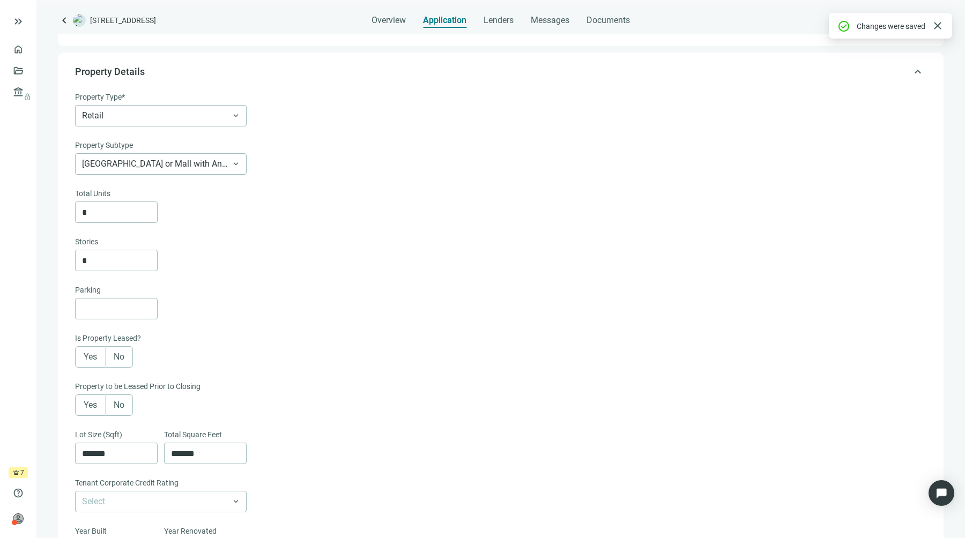
scroll to position [52, 0]
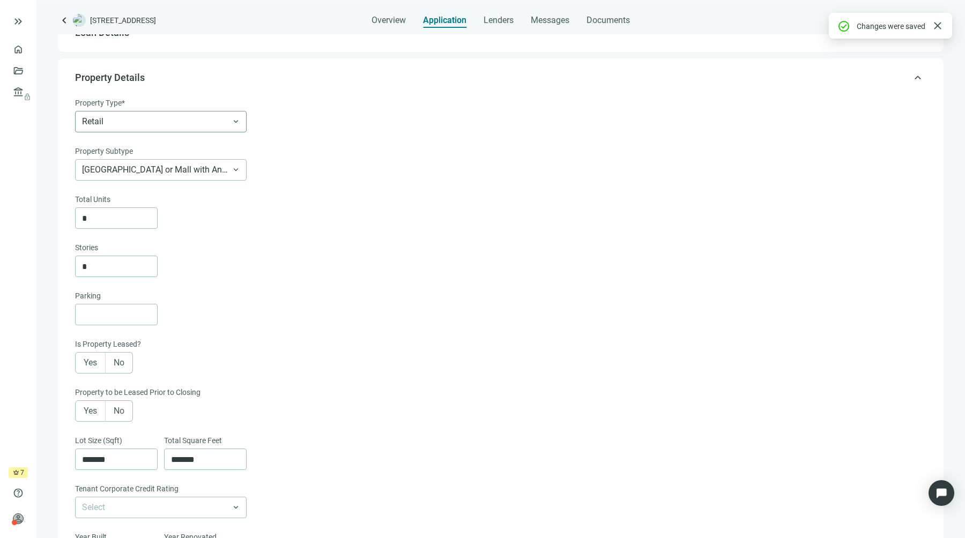
click at [155, 124] on span "Retail" at bounding box center [161, 122] width 158 height 20
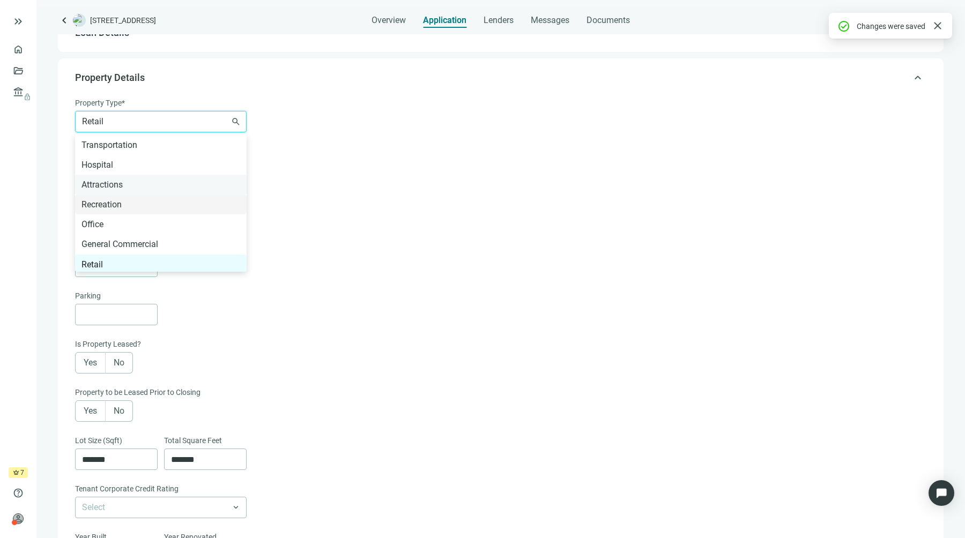
click at [120, 187] on div "Attractions" at bounding box center [161, 184] width 159 height 13
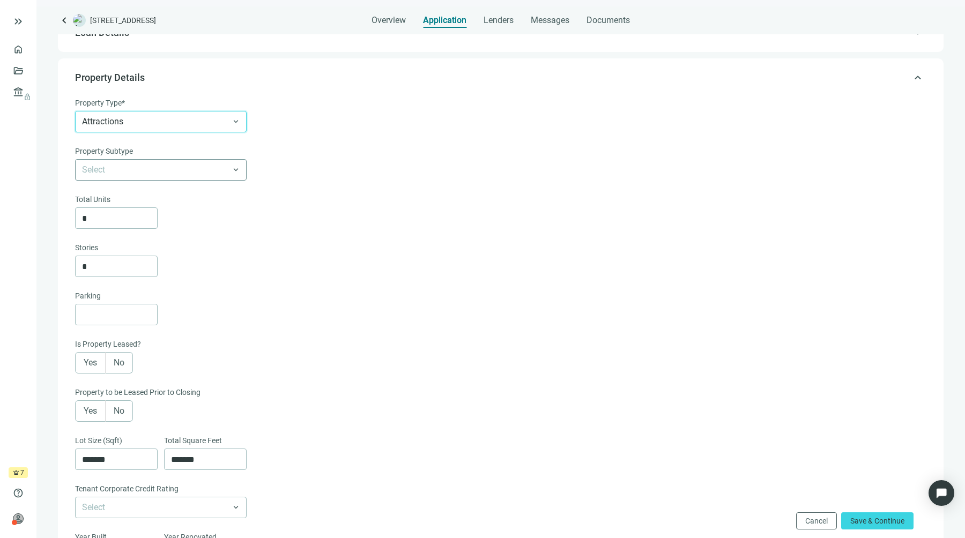
click at [126, 164] on input "search" at bounding box center [156, 170] width 148 height 20
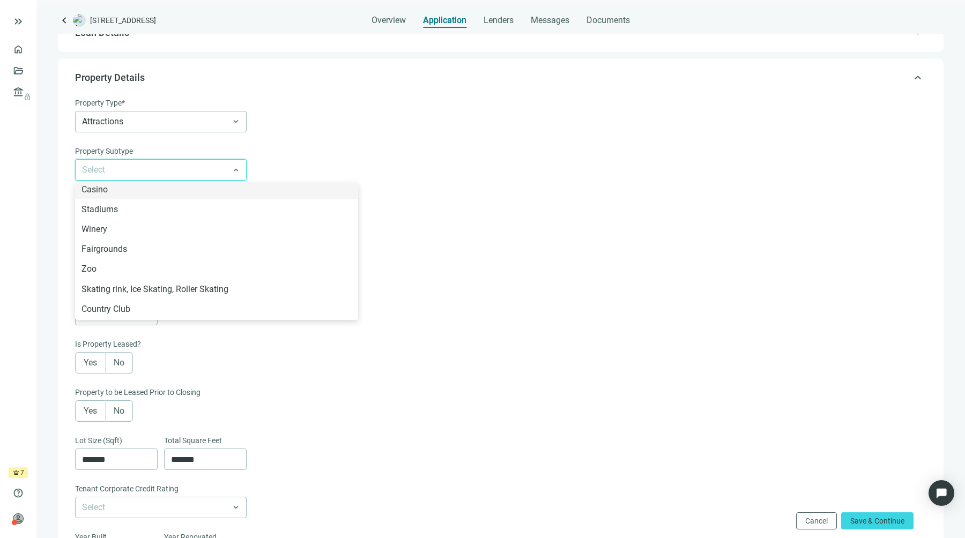
click at [98, 170] on input "search" at bounding box center [156, 170] width 148 height 20
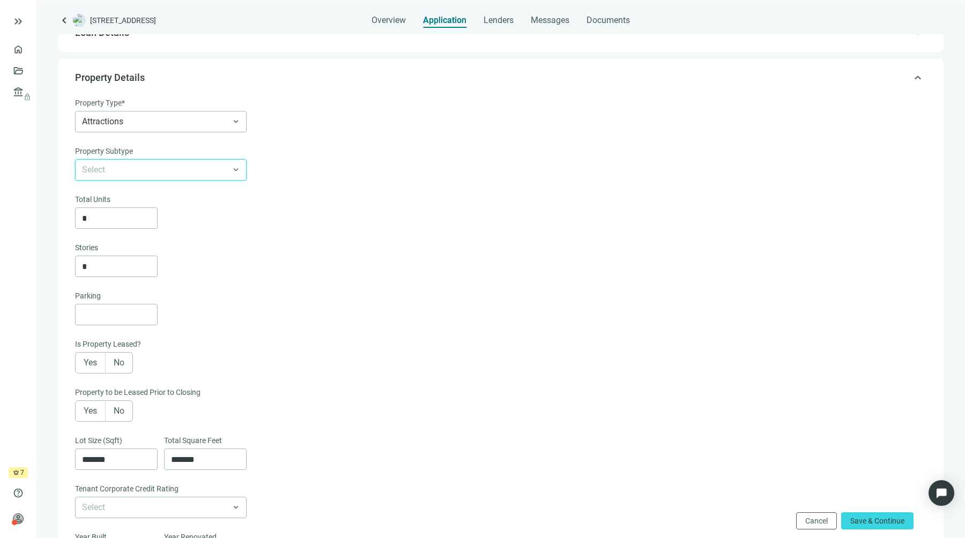
click at [98, 170] on input "search" at bounding box center [156, 170] width 148 height 20
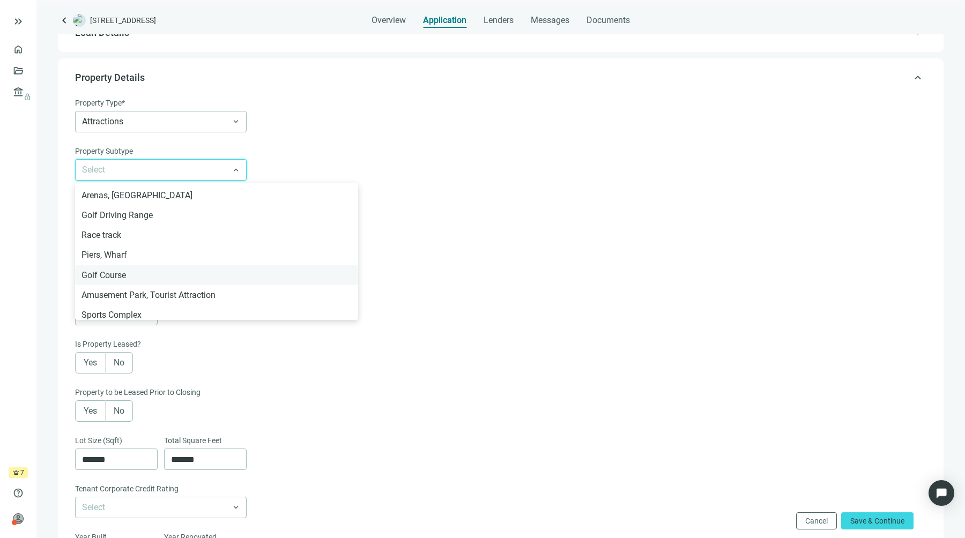
click at [169, 272] on div "Golf Course" at bounding box center [217, 275] width 270 height 13
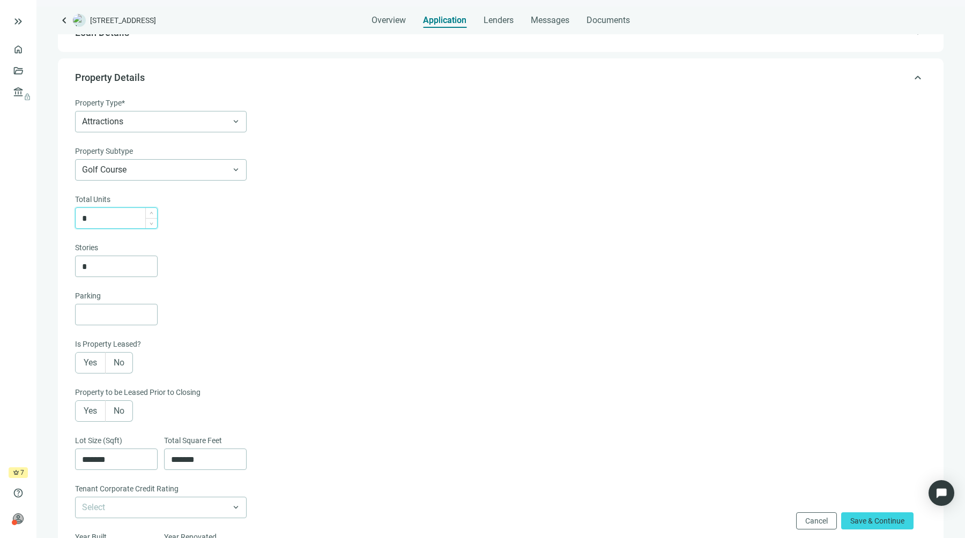
click at [117, 220] on input "*" at bounding box center [119, 218] width 75 height 20
type input "*"
click at [191, 250] on div "Stories" at bounding box center [500, 249] width 850 height 14
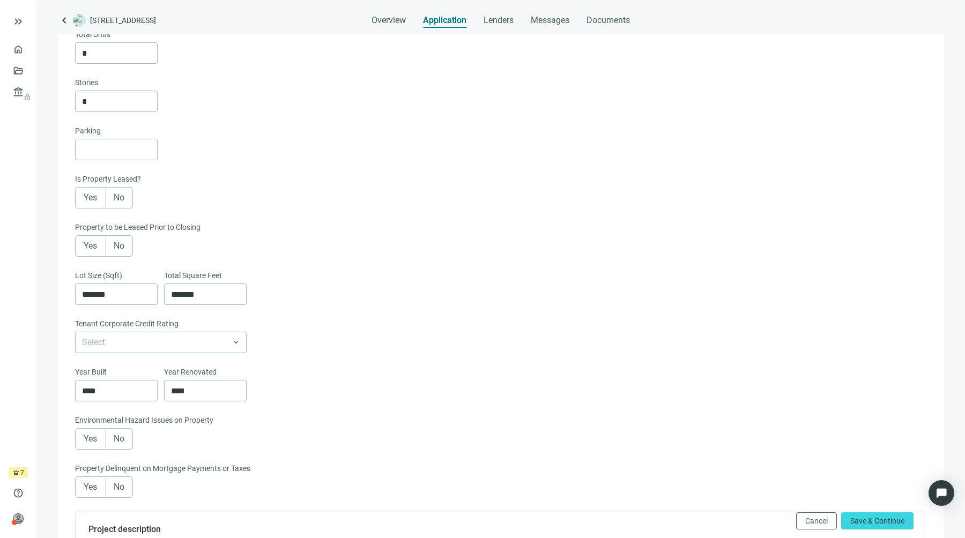
scroll to position [220, 0]
click at [399, 333] on div "Select keyboard_arrow_down" at bounding box center [500, 339] width 850 height 21
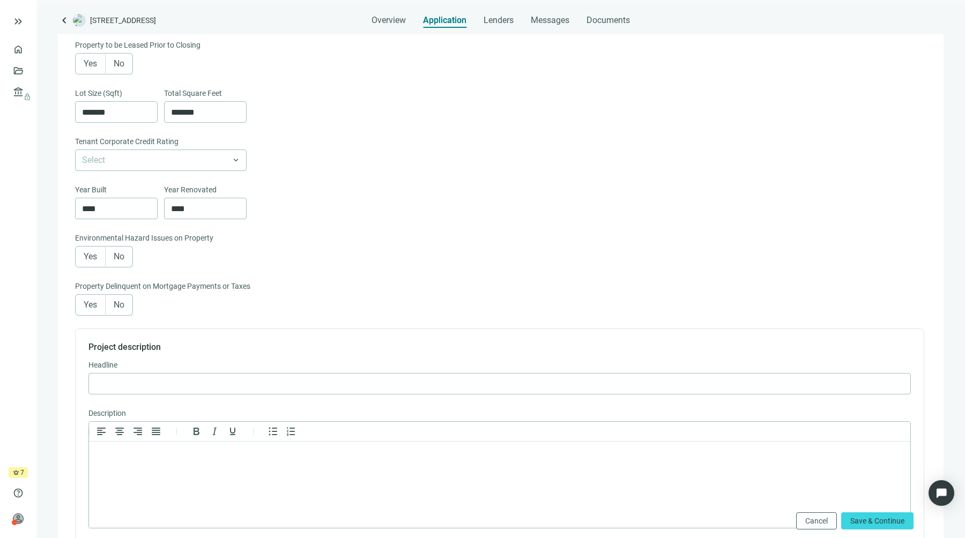
scroll to position [402, 0]
click at [207, 202] on input "****" at bounding box center [208, 206] width 75 height 20
type input "****"
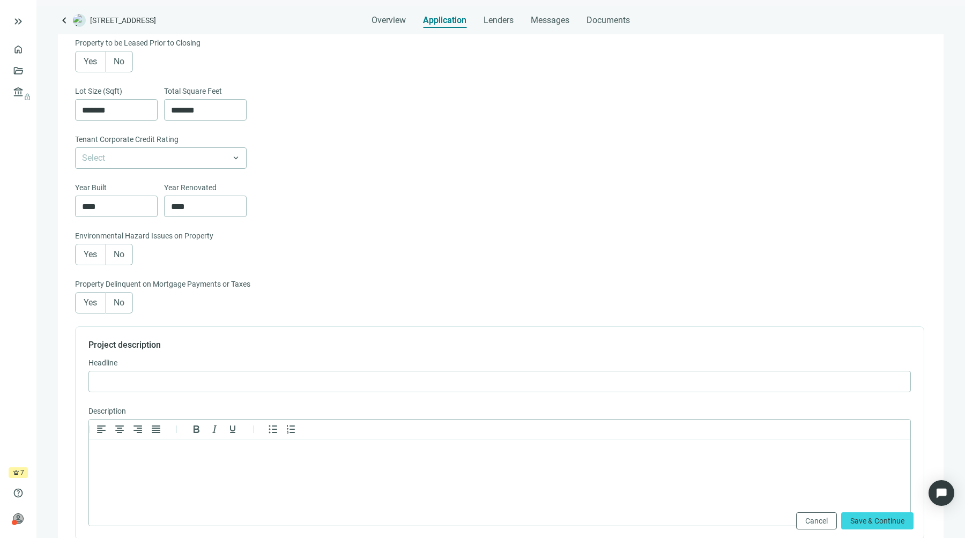
click at [357, 223] on div "Year Built **** Year Renovated ****" at bounding box center [500, 206] width 850 height 48
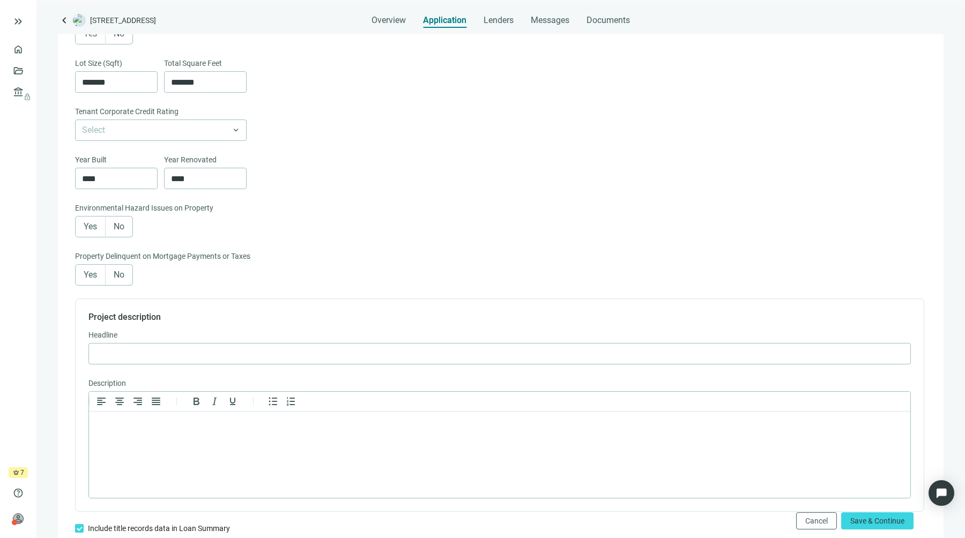
scroll to position [440, 0]
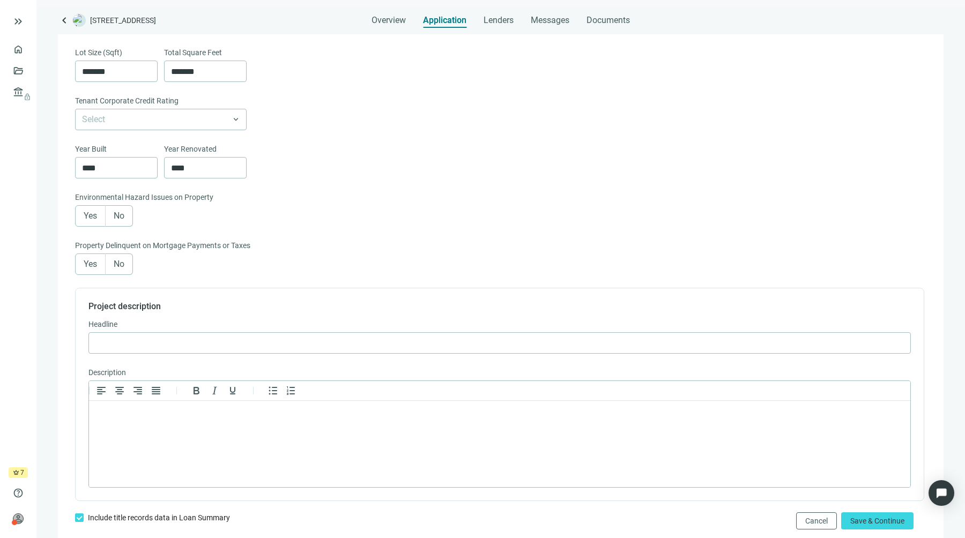
click at [122, 220] on span "No" at bounding box center [119, 216] width 11 height 10
click at [122, 269] on span "No" at bounding box center [119, 264] width 11 height 10
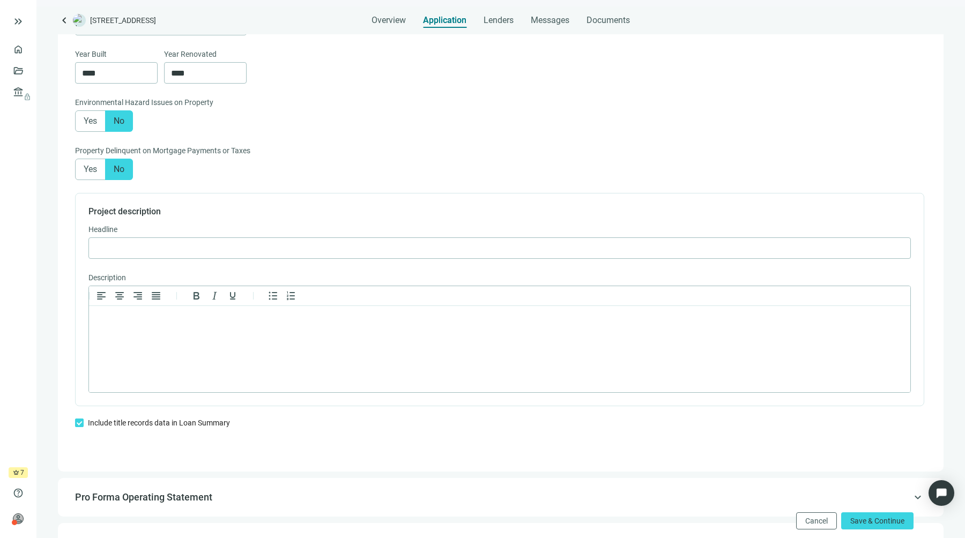
scroll to position [543, 0]
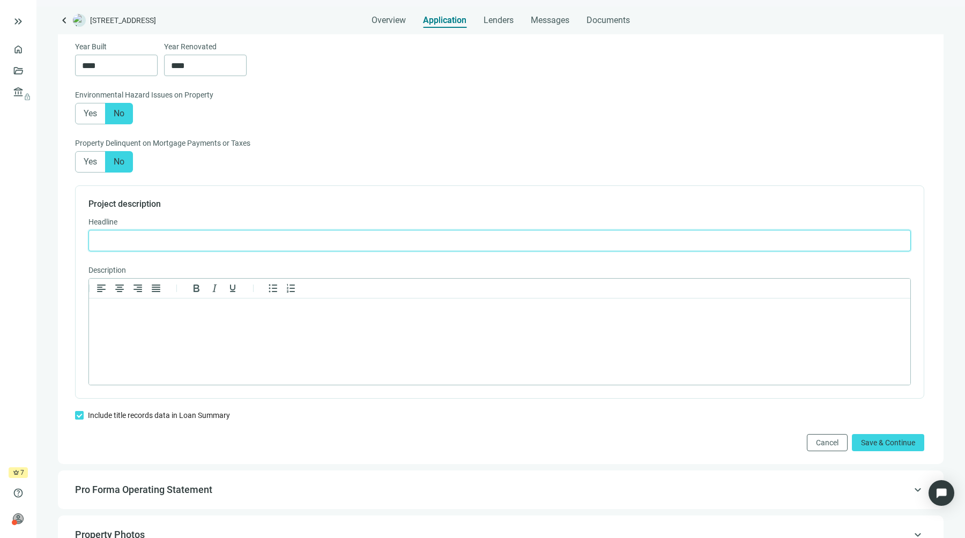
click at [261, 237] on input "text" at bounding box center [499, 241] width 809 height 20
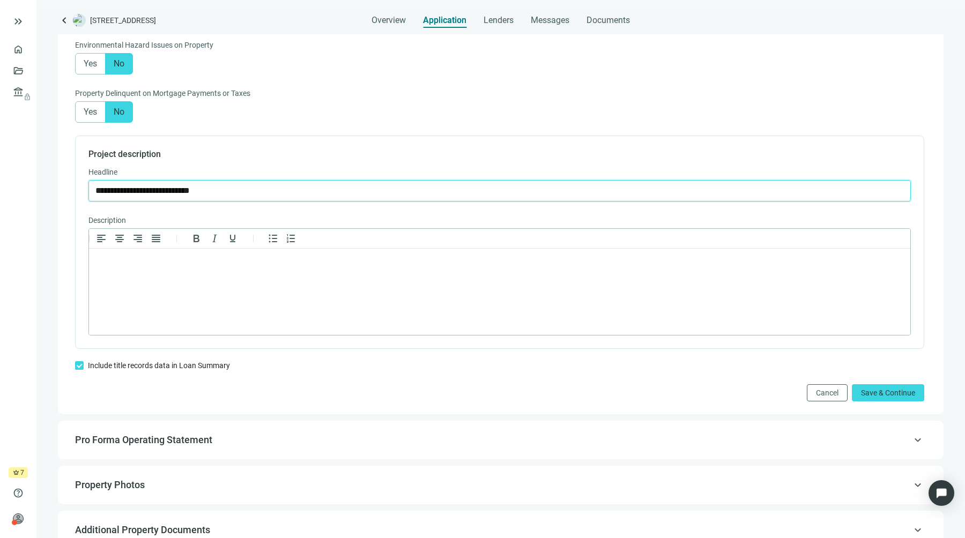
scroll to position [622, 0]
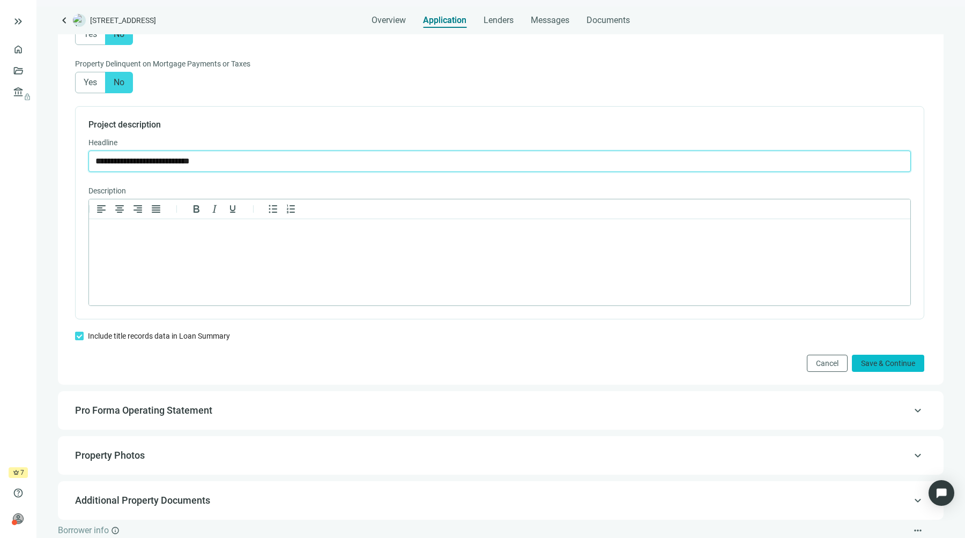
type input "**********"
click at [867, 361] on button "Save & Continue" at bounding box center [888, 363] width 72 height 17
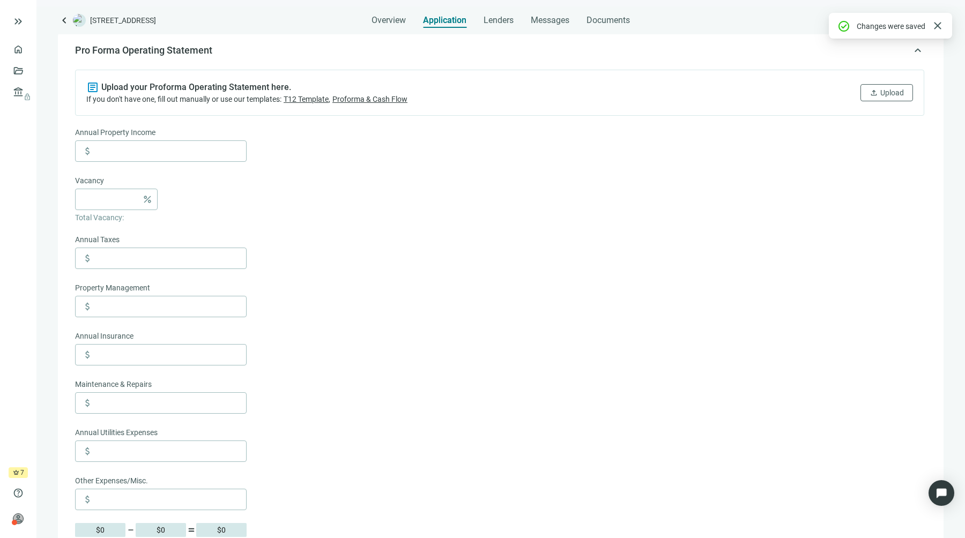
scroll to position [125, 0]
click at [387, 100] on span "Proforma & Cash Flow" at bounding box center [370, 98] width 75 height 9
click at [317, 168] on form "Annual Property Income attach_money Vacancy percent Total Vacancy: Annual Taxes…" at bounding box center [500, 410] width 850 height 571
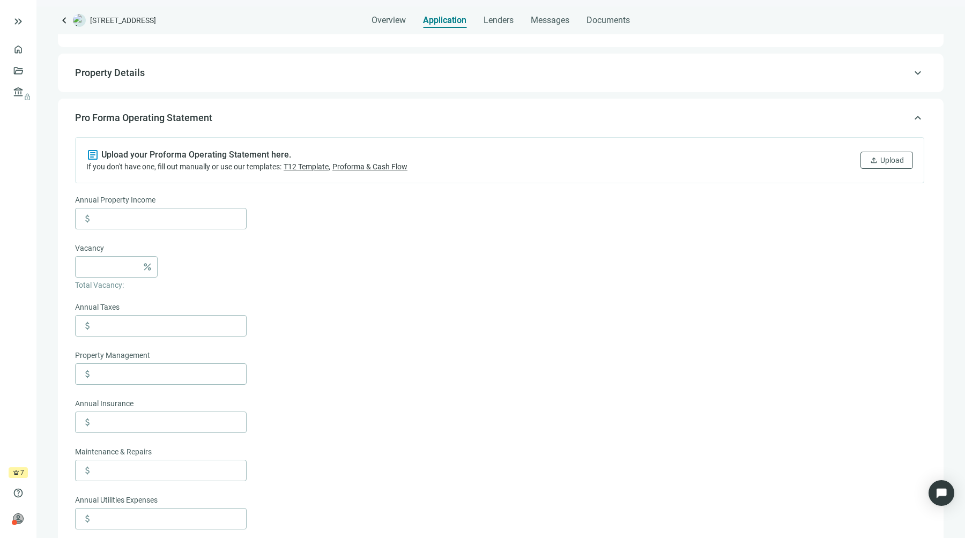
scroll to position [10, 0]
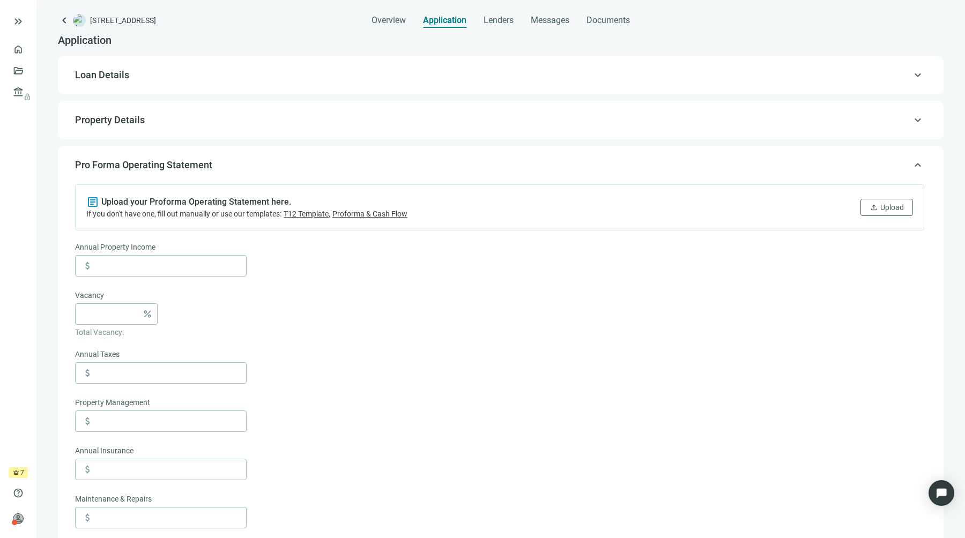
click at [912, 165] on span "keyboard_arrow_up" at bounding box center [918, 165] width 13 height 0
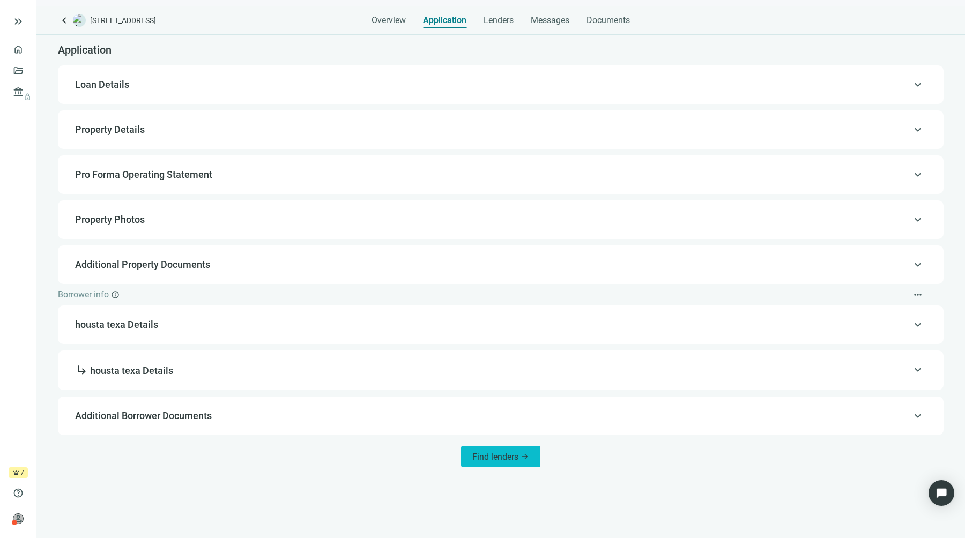
click at [494, 453] on span "Find lenders" at bounding box center [495, 457] width 46 height 10
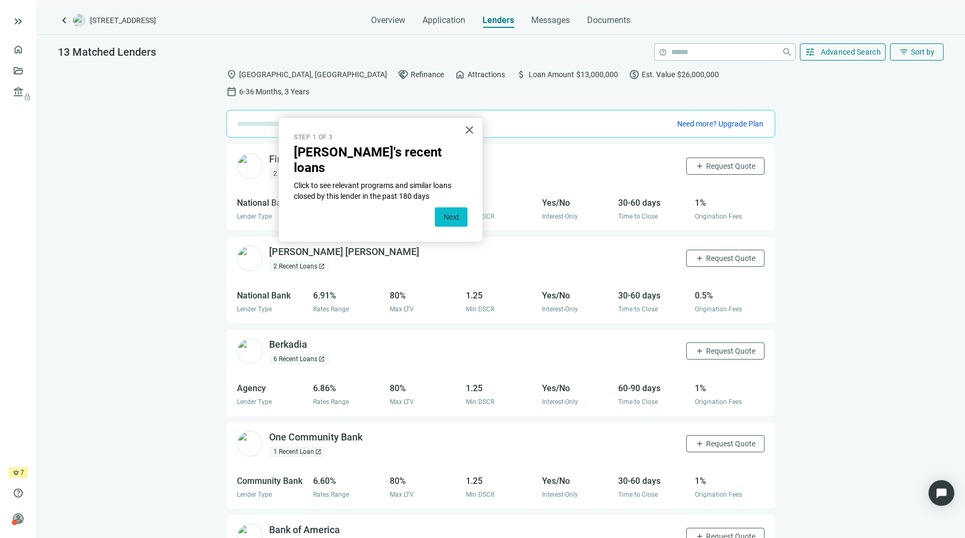
click at [456, 208] on button "Next" at bounding box center [451, 217] width 33 height 19
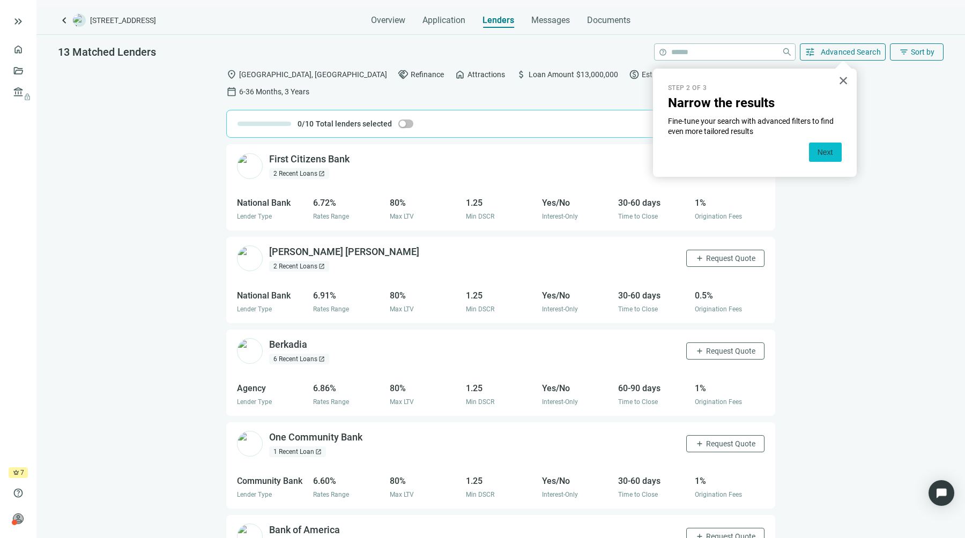
click at [827, 147] on button "Next" at bounding box center [825, 152] width 33 height 19
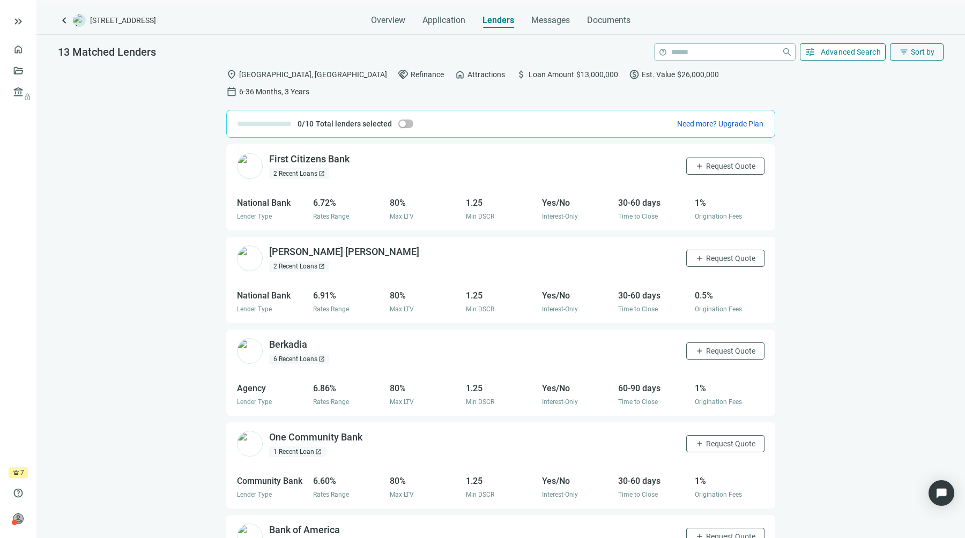
click at [838, 54] on span "Advanced Search" at bounding box center [851, 52] width 61 height 9
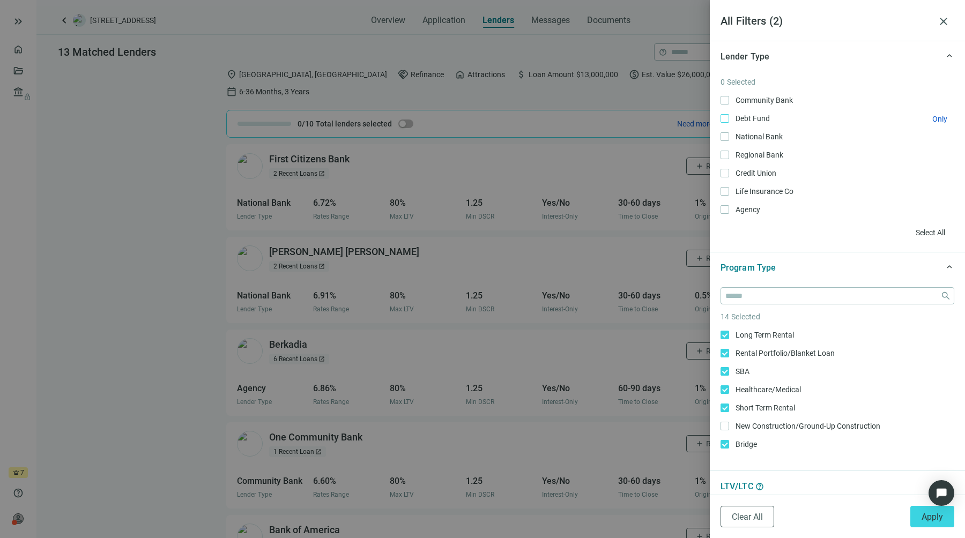
click at [763, 121] on span "Debt Fund Only" at bounding box center [751, 119] width 45 height 12
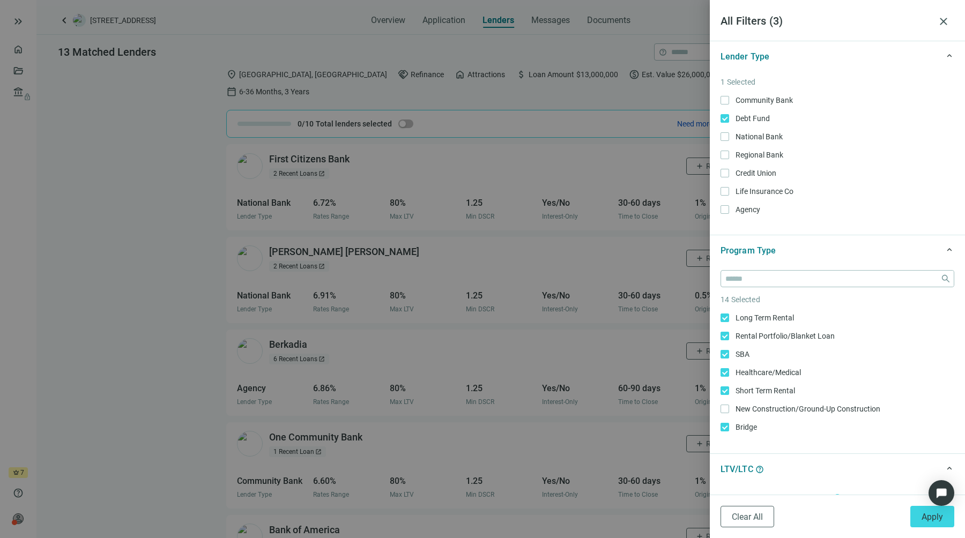
click at [945, 56] on span "keyboard_arrow_up" at bounding box center [950, 56] width 10 height 0
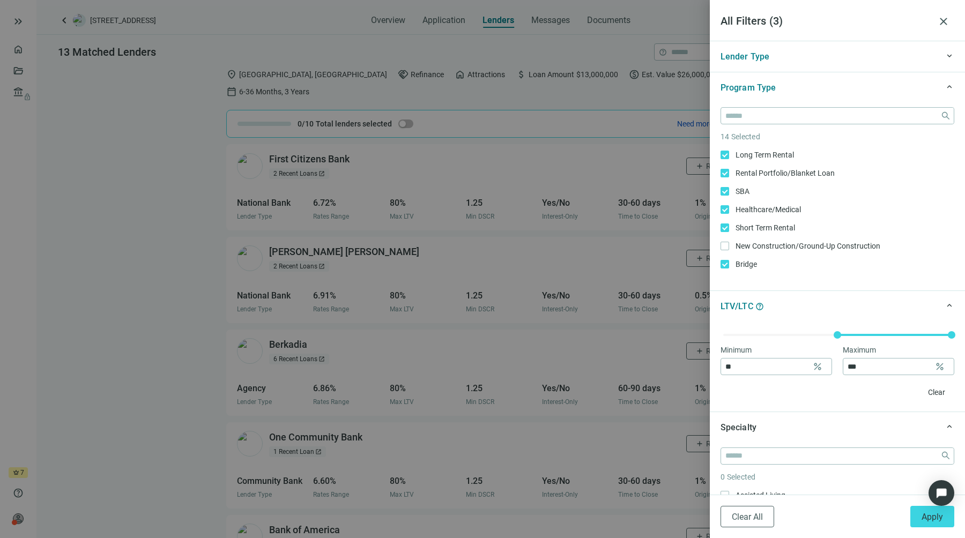
click at [942, 533] on div "Clear All Apply" at bounding box center [837, 517] width 255 height 43
click at [921, 521] on button "Apply" at bounding box center [933, 516] width 44 height 21
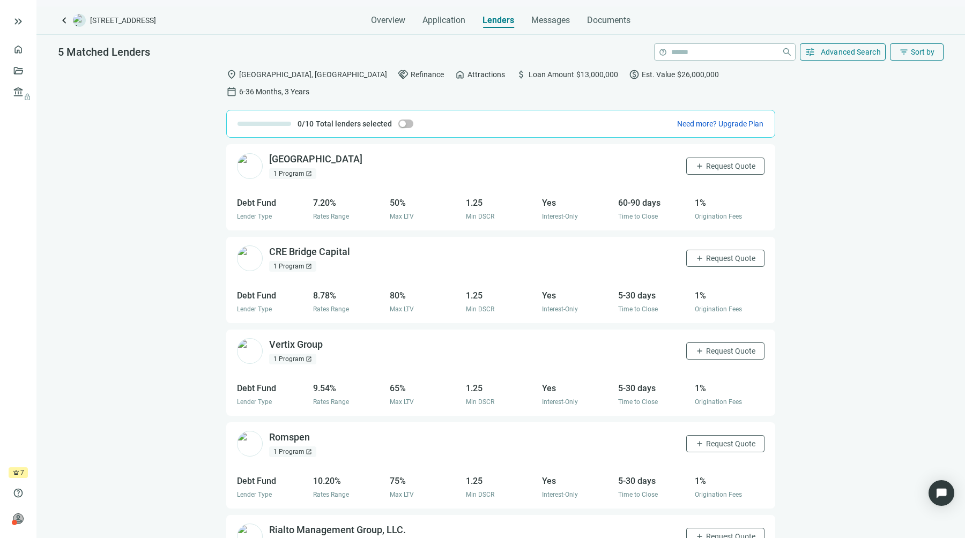
click at [850, 270] on div "North Field Capital open_in_new 1 Program open_in_new add Request Quote Debt Fu…" at bounding box center [500, 349] width 929 height 411
drag, startPoint x: 289, startPoint y: 158, endPoint x: 235, endPoint y: 176, distance: 56.5
click at [235, 176] on div "North Field Capital open_in_new 1 Program open_in_new add Request Quote Debt Fu…" at bounding box center [500, 187] width 549 height 86
click at [285, 168] on div "1 Program open_in_new" at bounding box center [292, 173] width 47 height 11
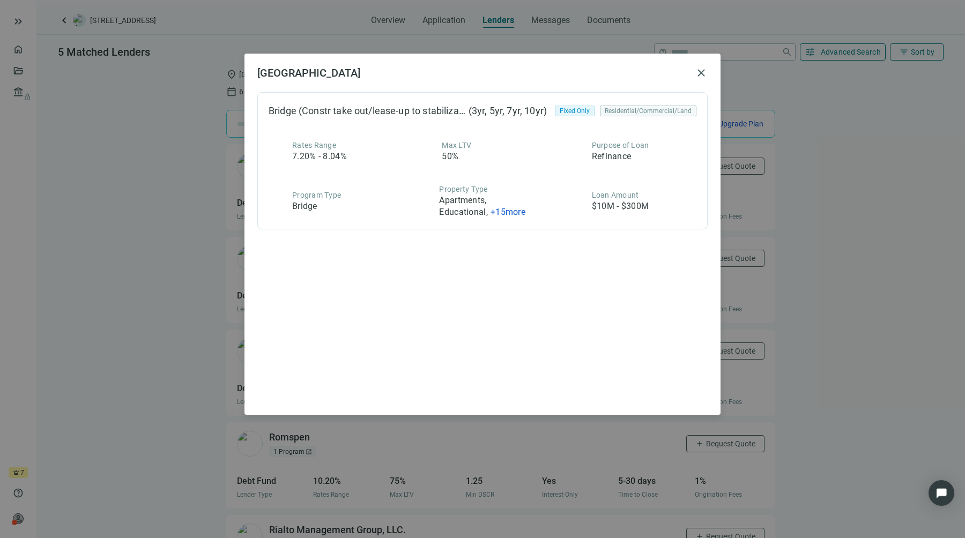
click at [521, 212] on span "+ 15 more" at bounding box center [508, 212] width 35 height 10
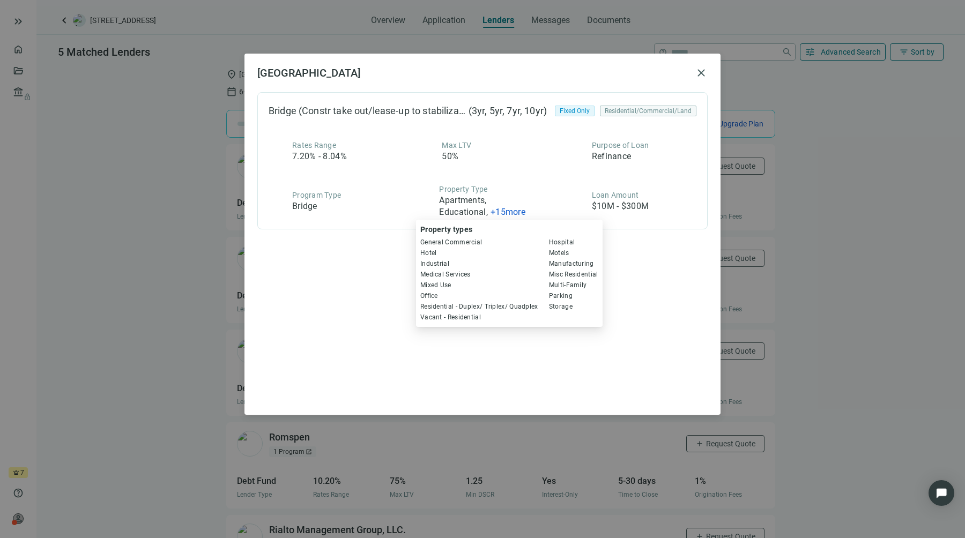
click at [549, 350] on div "Bridge (Constr take out/lease-up to stabilization) (3yr, 5yr, 7yr, 10yr) Fixed …" at bounding box center [482, 247] width 451 height 310
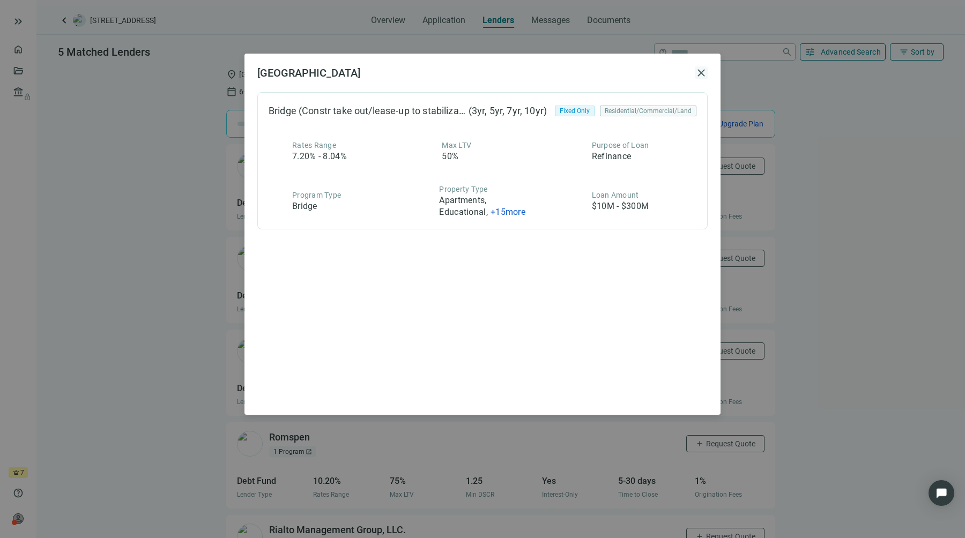
click at [700, 69] on span "close" at bounding box center [701, 73] width 13 height 13
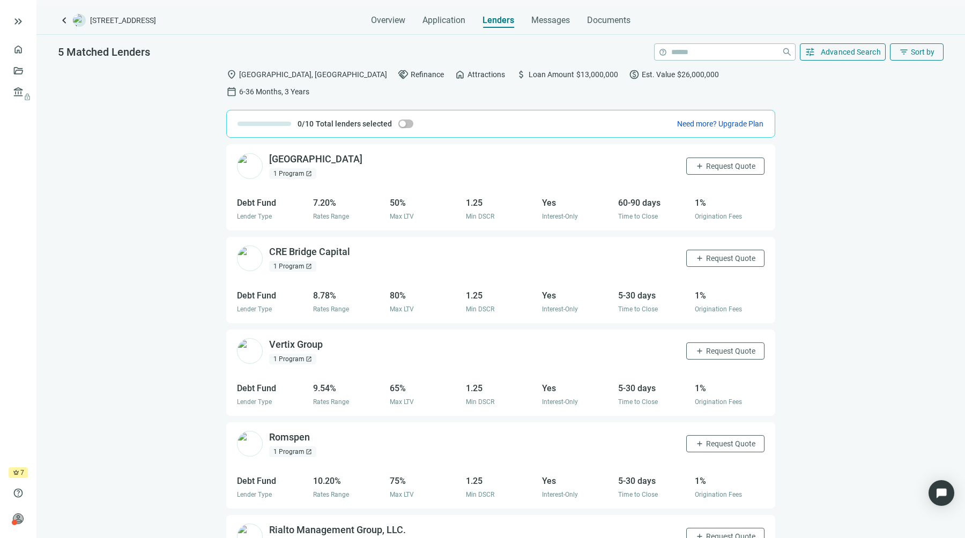
click at [174, 316] on div "North Field Capital open_in_new 1 Program open_in_new add Request Quote Debt Fu…" at bounding box center [500, 349] width 929 height 411
click at [718, 162] on span "Request Quote" at bounding box center [730, 166] width 49 height 9
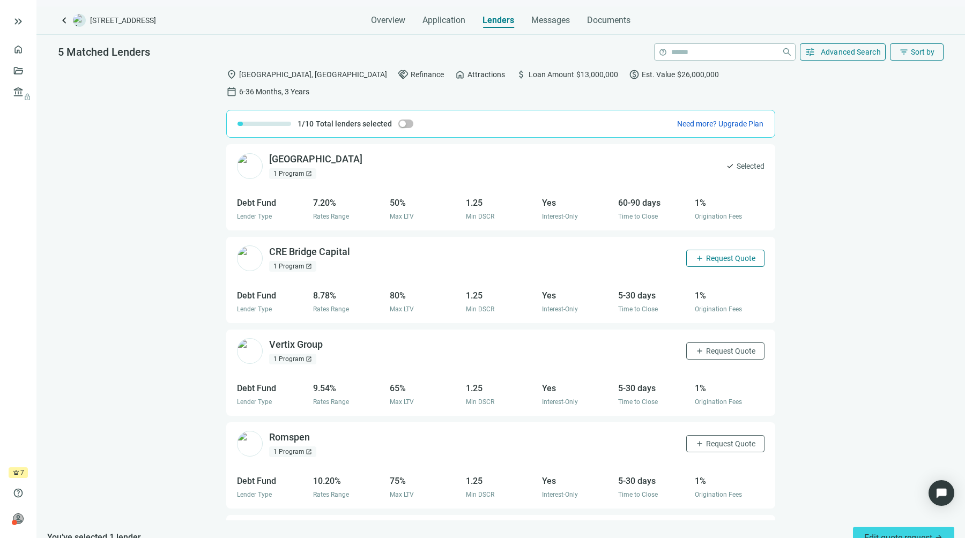
click at [706, 254] on span "Request Quote" at bounding box center [730, 258] width 49 height 9
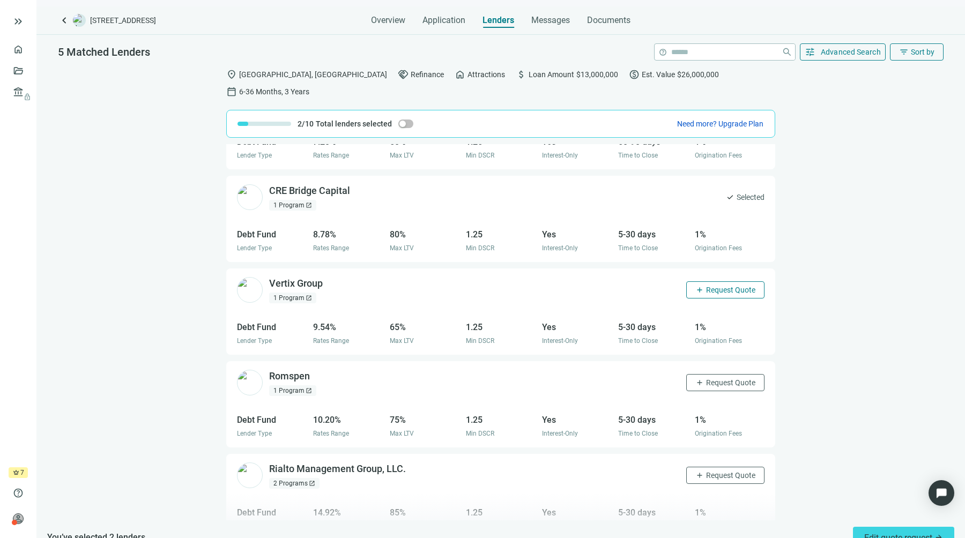
scroll to position [78, 0]
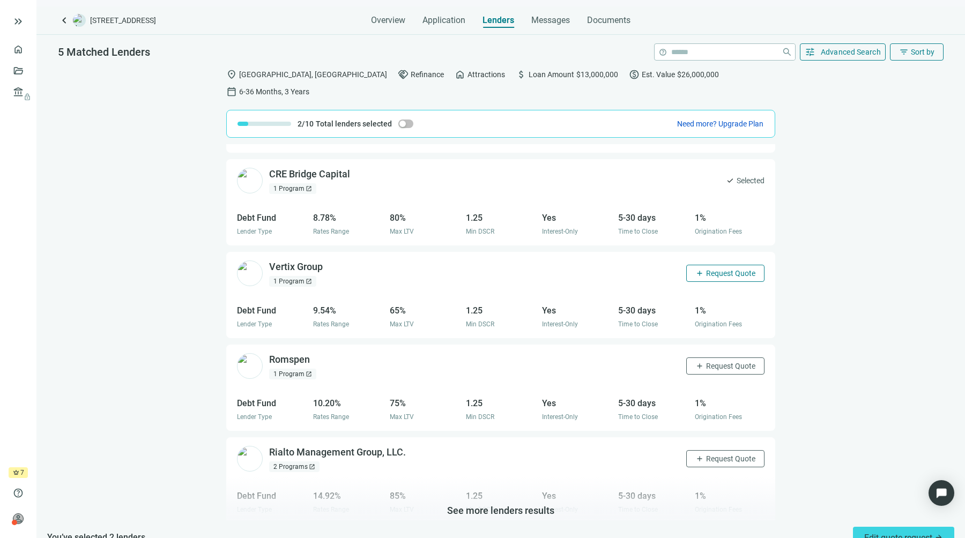
click at [717, 269] on span "Request Quote" at bounding box center [730, 273] width 49 height 9
click at [714, 358] on button "add Request Quote" at bounding box center [725, 366] width 78 height 17
click at [715, 451] on button "add Request Quote" at bounding box center [725, 459] width 78 height 17
click at [887, 531] on div "You’ve selected 5 lenders Edit quote request arrow_forward" at bounding box center [500, 538] width 929 height 34
click at [887, 533] on span "Edit quote request arrow_forward" at bounding box center [904, 538] width 79 height 10
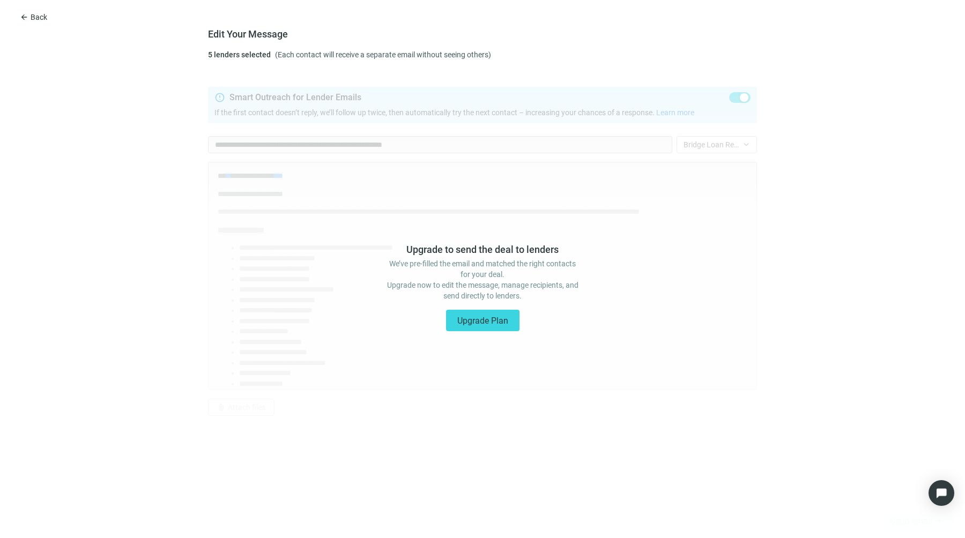
scroll to position [0, 0]
click at [42, 16] on span "Back" at bounding box center [39, 17] width 17 height 9
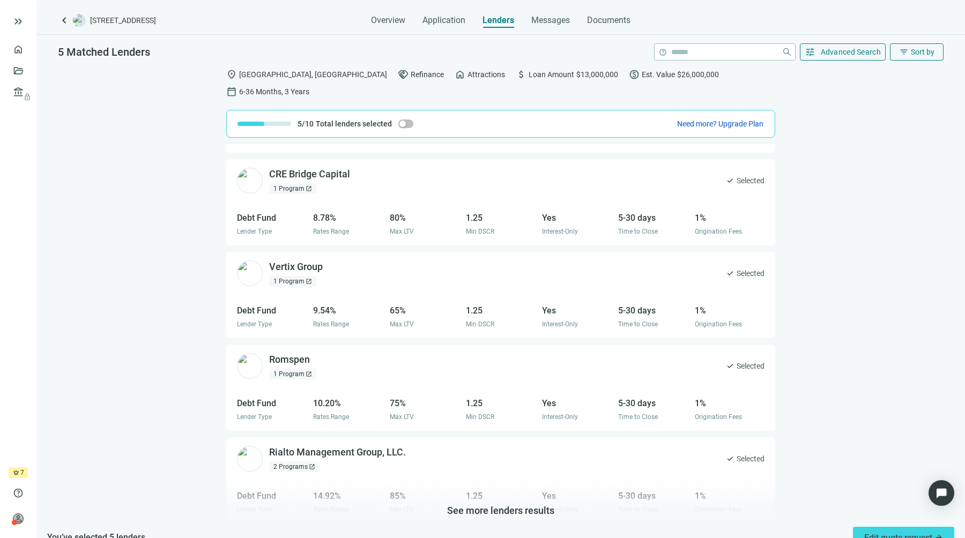
click at [135, 247] on div "North Field Capital open_in_new 1 Program open_in_new check Selected Debt Fund …" at bounding box center [500, 332] width 929 height 376
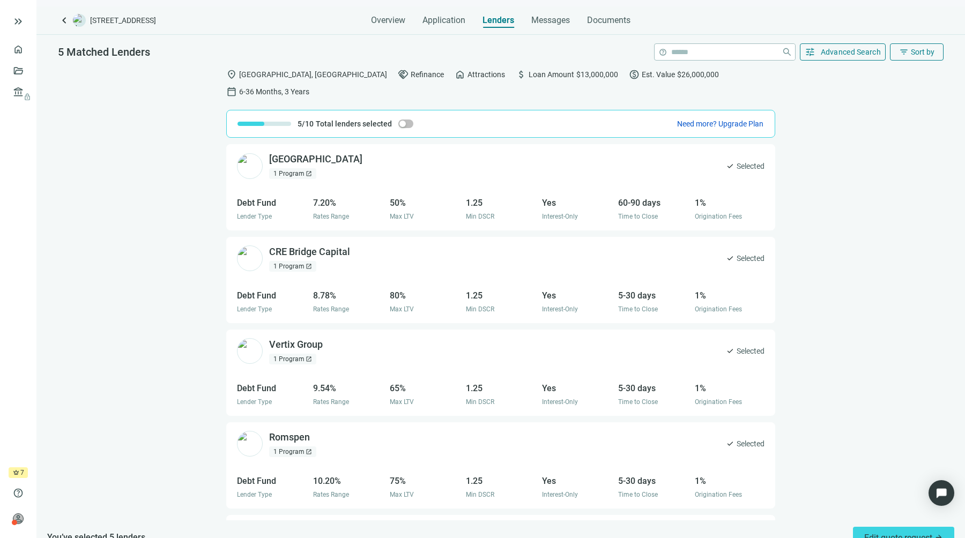
click at [293, 261] on div "1 Program open_in_new" at bounding box center [292, 266] width 47 height 11
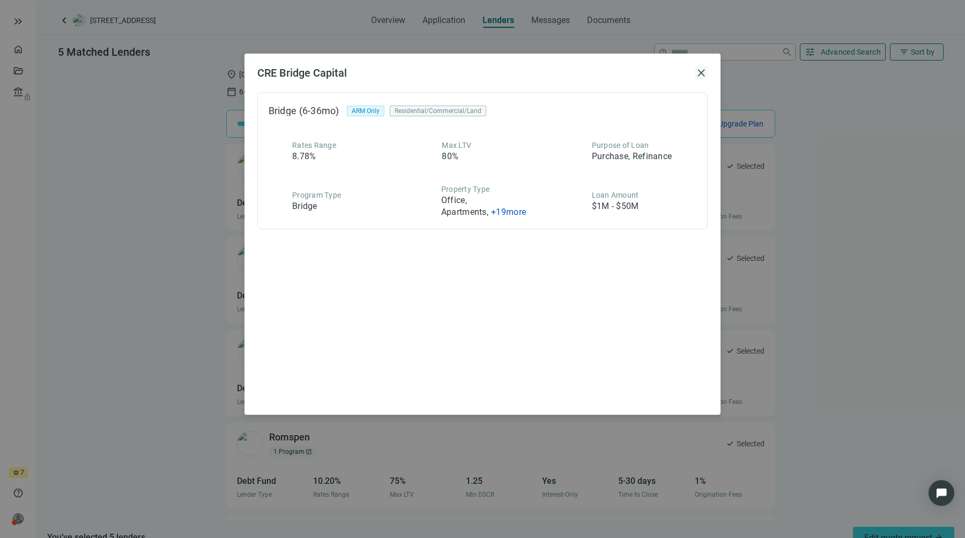
click at [697, 78] on span "close" at bounding box center [701, 73] width 13 height 13
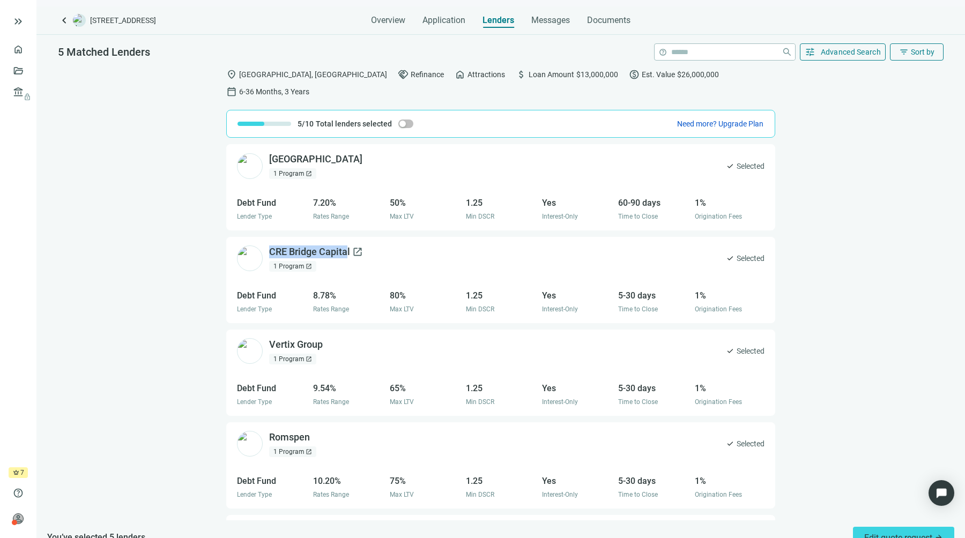
drag, startPoint x: 268, startPoint y: 233, endPoint x: 346, endPoint y: 235, distance: 78.3
click at [346, 246] on div "CRE Bridge Capital open_in_new 1 Program open_in_new" at bounding box center [300, 259] width 126 height 26
click at [357, 247] on span "open_in_new" at bounding box center [357, 252] width 11 height 11
click at [365, 154] on span "open_in_new" at bounding box center [370, 159] width 11 height 11
click at [330, 339] on span "open_in_new" at bounding box center [330, 344] width 11 height 11
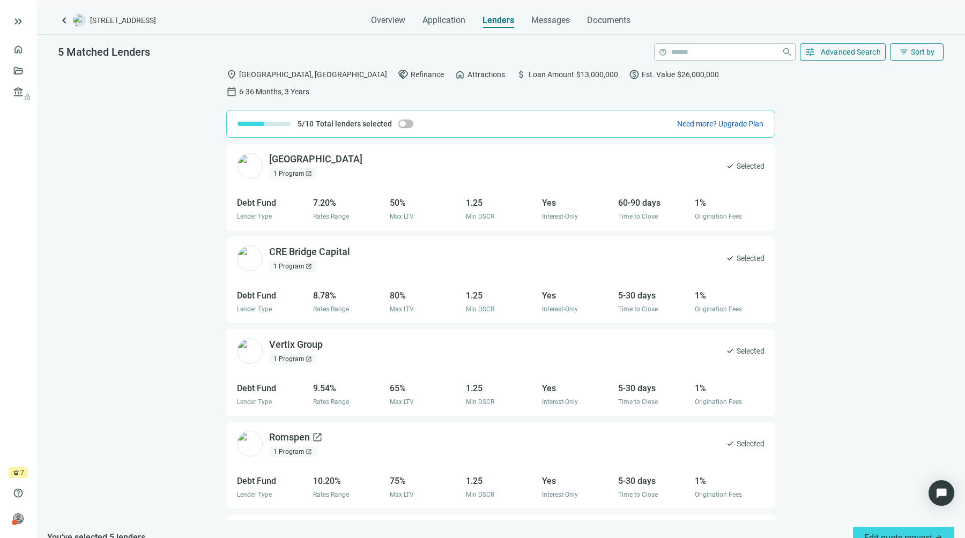
click at [321, 432] on span "open_in_new" at bounding box center [317, 437] width 11 height 11
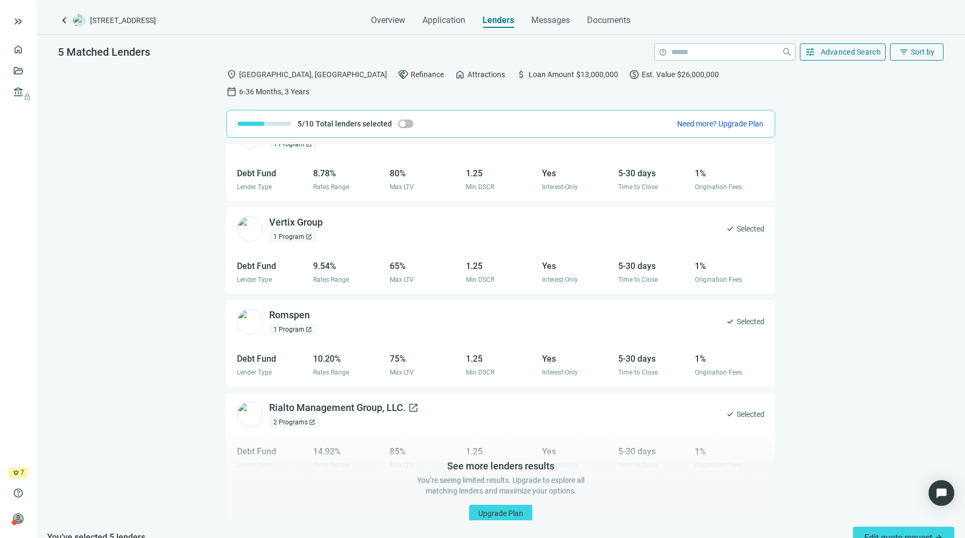
click at [415, 403] on span "open_in_new" at bounding box center [413, 408] width 11 height 11
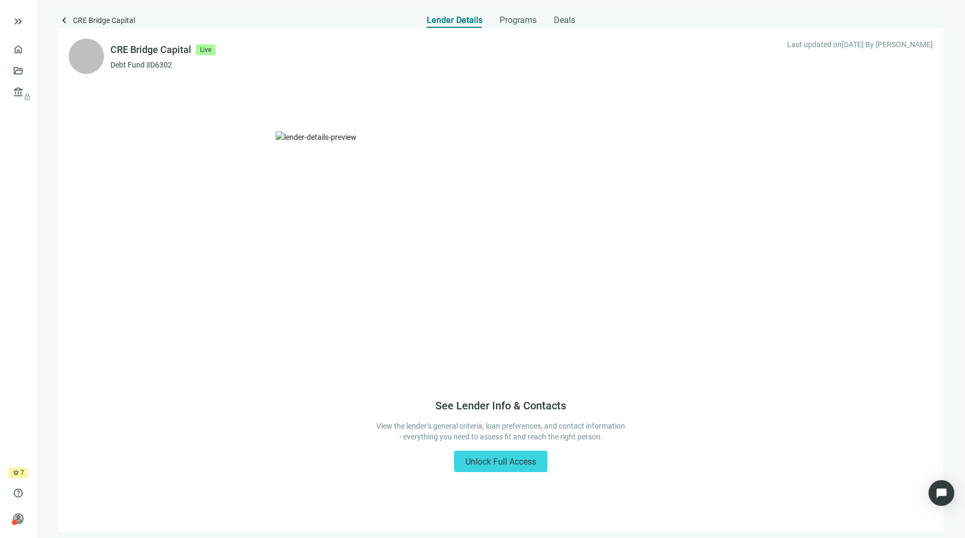
click at [123, 55] on div "CRE Bridge Capital" at bounding box center [150, 49] width 81 height 15
copy div "CRE Bridge Capital"
click at [522, 98] on div "CRE Bridge Capital Live Debt Fund | ID 6302 Last updated on 09.17.2025 By Anast…" at bounding box center [501, 280] width 886 height 504
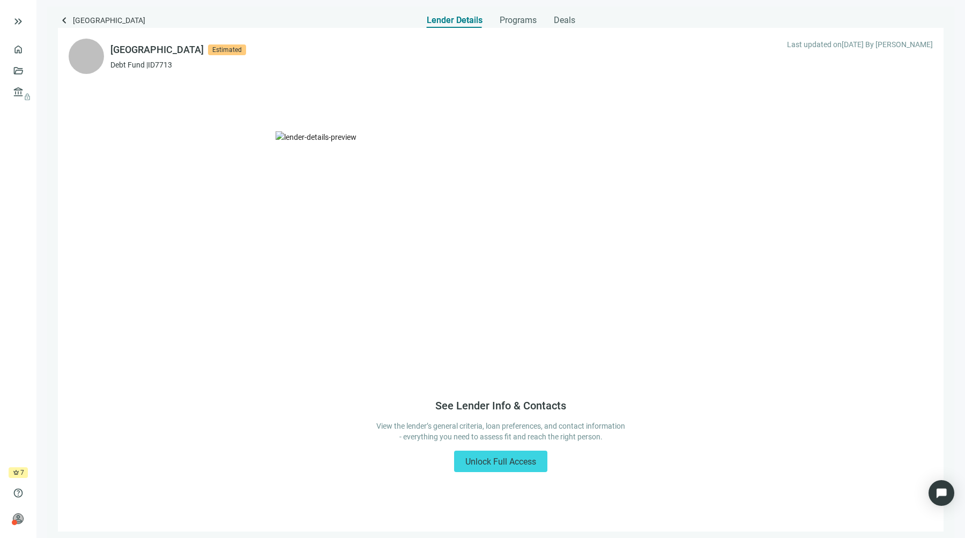
click at [152, 50] on div "[GEOGRAPHIC_DATA]" at bounding box center [156, 49] width 93 height 15
copy div "[GEOGRAPHIC_DATA]"
click at [154, 45] on div "Vertix Group" at bounding box center [137, 49] width 54 height 15
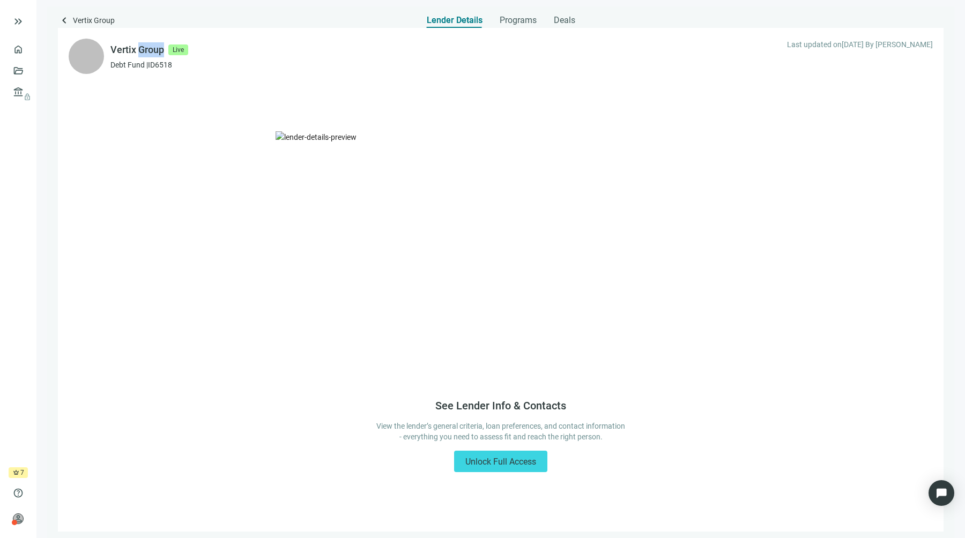
click at [154, 45] on div "Vertix Group" at bounding box center [137, 49] width 54 height 15
click at [515, 18] on span "Programs" at bounding box center [518, 20] width 37 height 11
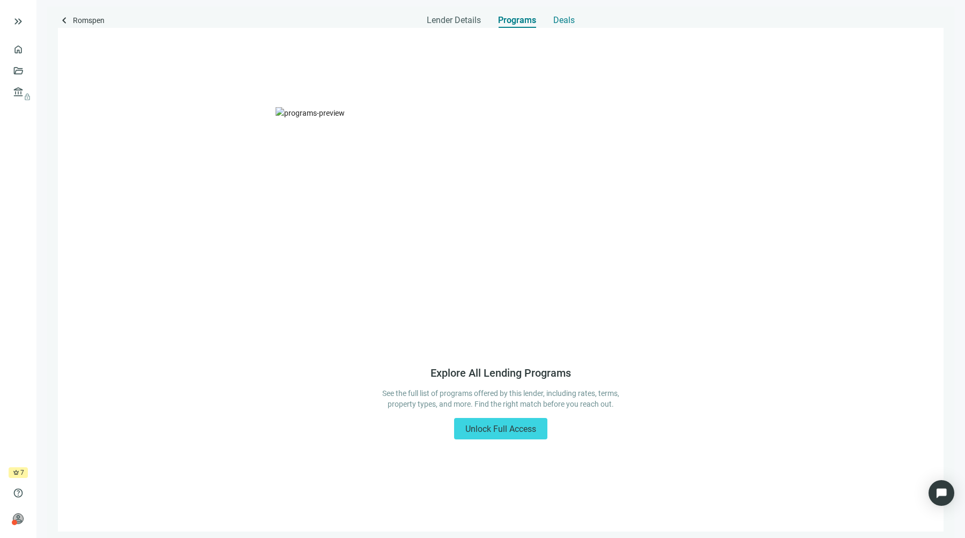
click at [562, 19] on span "Deals" at bounding box center [563, 20] width 21 height 11
click at [449, 18] on span "Lender Details" at bounding box center [454, 20] width 54 height 11
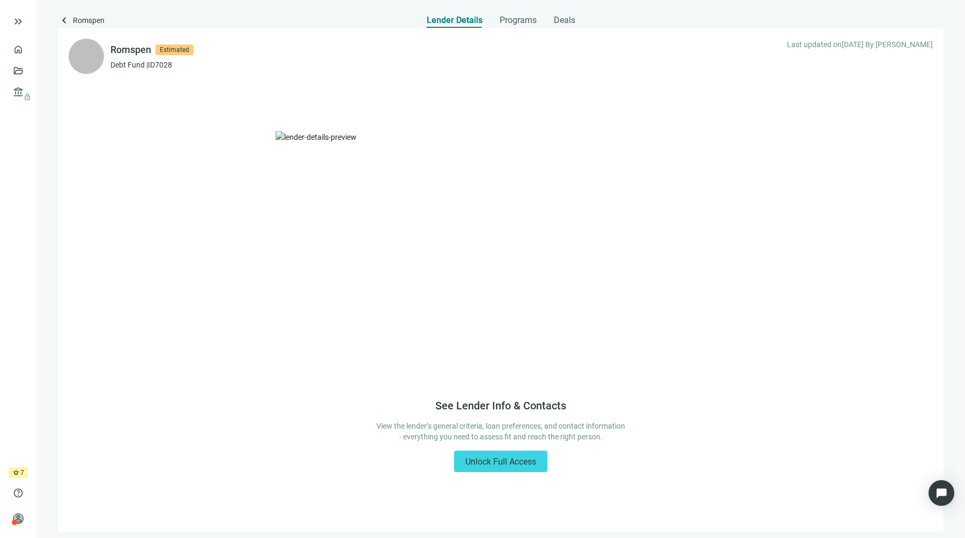
click at [130, 54] on div "Romspen" at bounding box center [130, 49] width 41 height 15
copy div "Romspen"
